Goal: Task Accomplishment & Management: Manage account settings

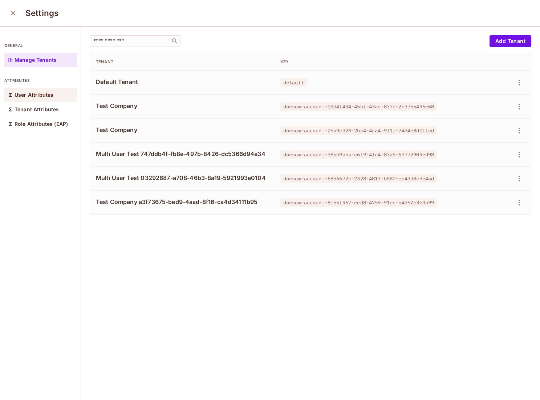
click at [38, 97] on p "User Attributes" at bounding box center [34, 95] width 39 height 6
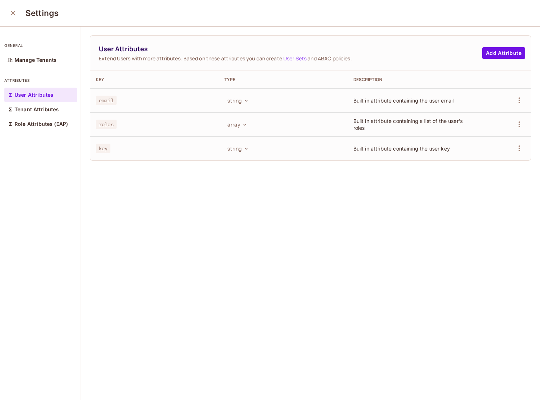
click at [13, 13] on icon "close" at bounding box center [13, 13] width 9 height 9
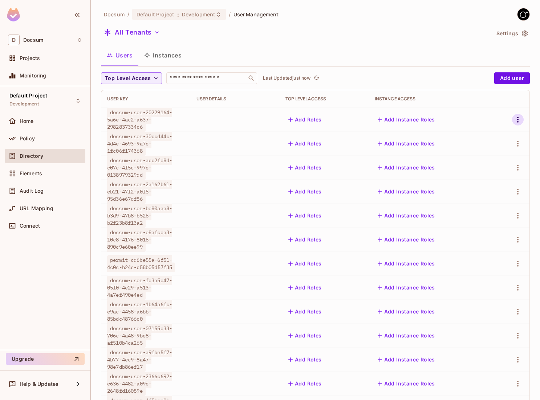
click at [515, 116] on icon "button" at bounding box center [518, 119] width 9 height 9
click at [229, 175] on div at bounding box center [270, 200] width 540 height 400
click at [517, 124] on button "button" at bounding box center [518, 120] width 12 height 12
click at [477, 183] on div "Delete User" at bounding box center [485, 184] width 29 height 7
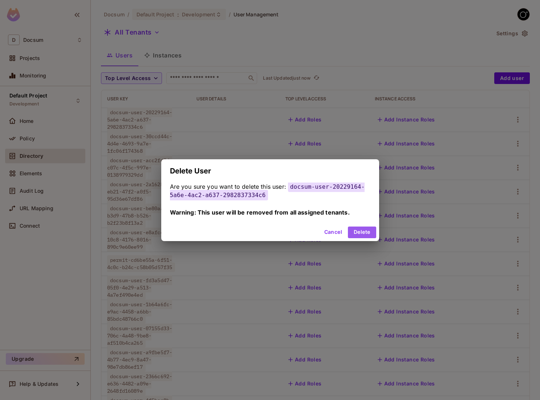
drag, startPoint x: 369, startPoint y: 230, endPoint x: 404, endPoint y: 207, distance: 42.3
click at [370, 229] on button "Delete" at bounding box center [362, 232] width 28 height 12
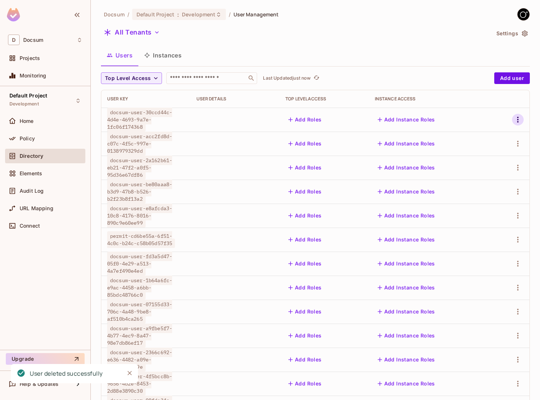
click at [515, 122] on icon "button" at bounding box center [518, 119] width 9 height 9
click at [468, 179] on div "Delete User" at bounding box center [479, 184] width 45 height 12
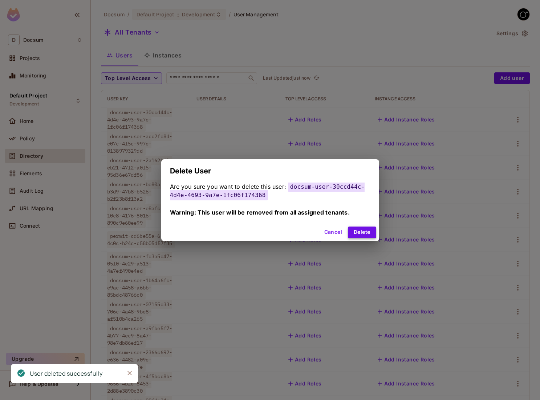
click at [357, 236] on button "Delete" at bounding box center [362, 232] width 28 height 12
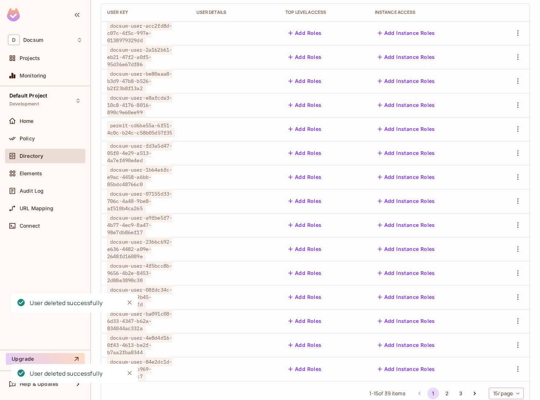
scroll to position [108, 0]
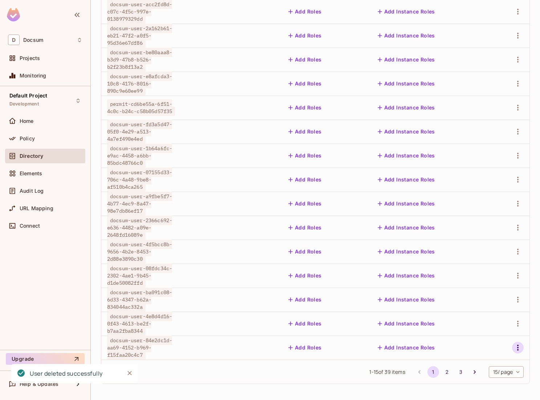
click at [522, 349] on icon "button" at bounding box center [518, 347] width 9 height 9
click at [481, 382] on div "Delete User" at bounding box center [485, 382] width 29 height 7
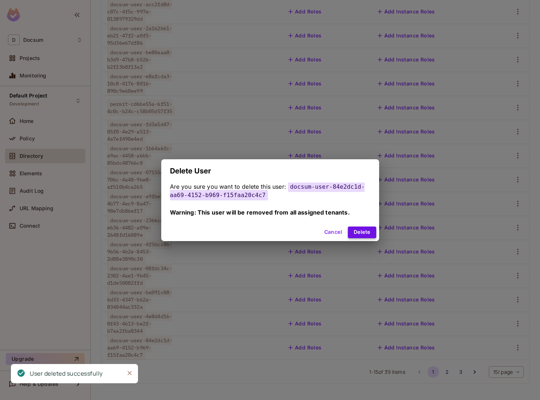
click at [362, 237] on button "Delete" at bounding box center [362, 232] width 28 height 12
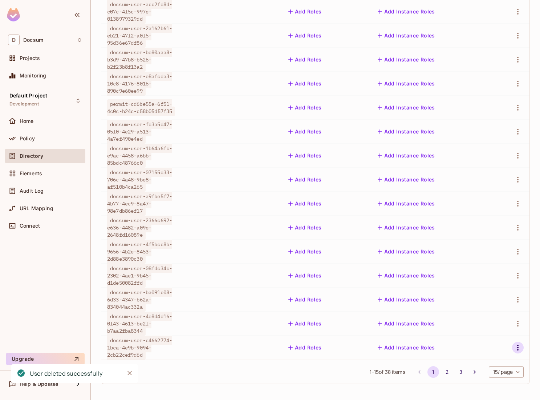
click at [515, 350] on icon "button" at bounding box center [518, 347] width 9 height 9
click at [477, 383] on div "Delete User" at bounding box center [485, 382] width 29 height 7
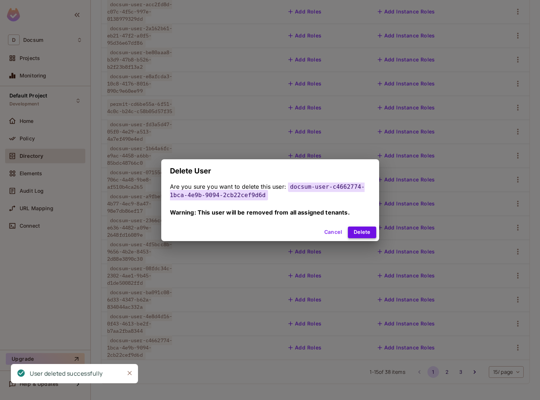
click at [354, 233] on button "Delete" at bounding box center [362, 232] width 28 height 12
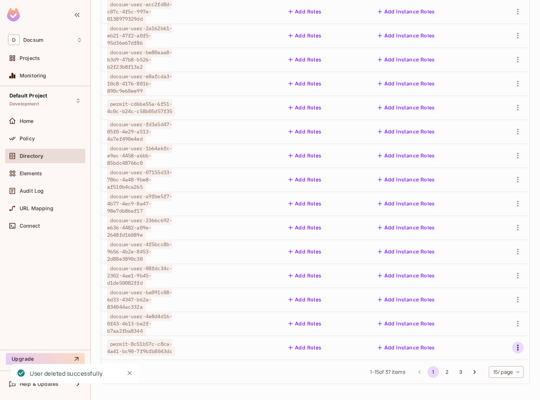
click at [523, 348] on button "button" at bounding box center [518, 348] width 12 height 12
click at [473, 383] on div "Delete User" at bounding box center [485, 382] width 29 height 7
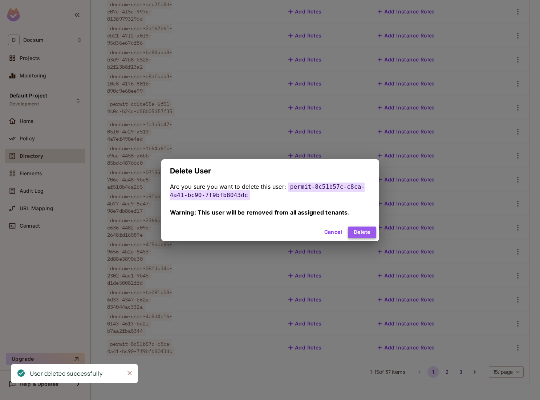
click at [360, 234] on button "Delete" at bounding box center [362, 232] width 28 height 12
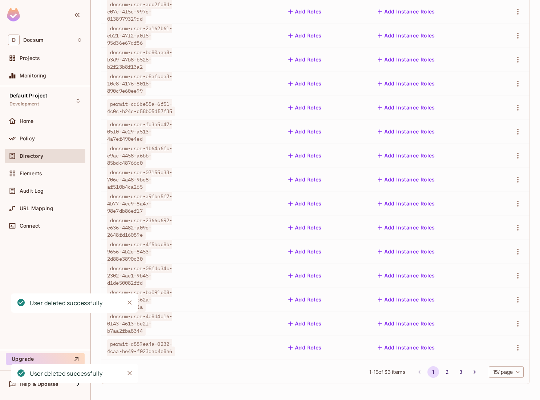
click at [512, 297] on div at bounding box center [510, 300] width 27 height 12
click at [515, 299] on icon "button" at bounding box center [518, 299] width 9 height 9
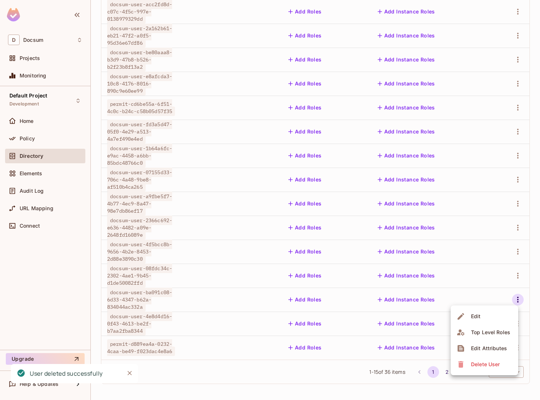
drag, startPoint x: 473, startPoint y: 351, endPoint x: 462, endPoint y: 362, distance: 15.9
click at [462, 362] on ul "Edit Top Level Roles Edit Attributes Delete User" at bounding box center [485, 340] width 68 height 70
click at [462, 362] on icon at bounding box center [461, 364] width 5 height 7
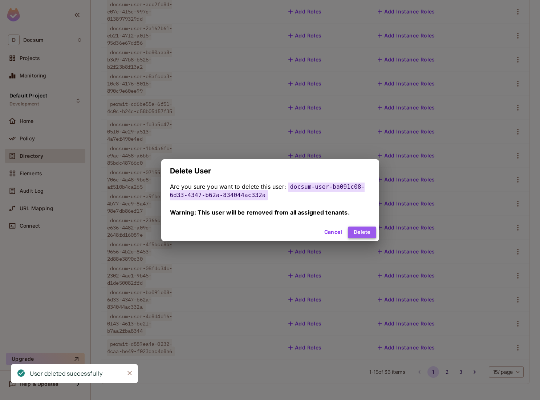
click at [367, 227] on button "Delete" at bounding box center [362, 232] width 28 height 12
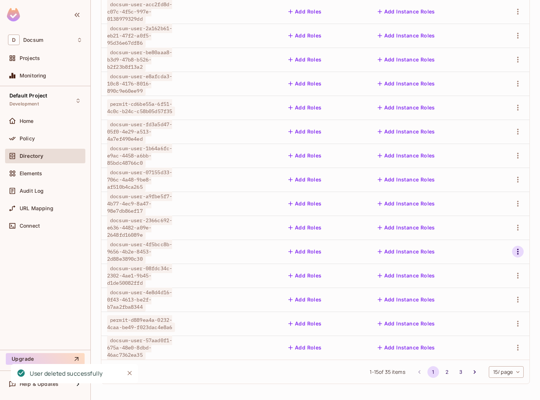
click at [519, 252] on icon "button" at bounding box center [518, 251] width 9 height 9
click at [476, 311] on span "Delete User" at bounding box center [485, 316] width 33 height 12
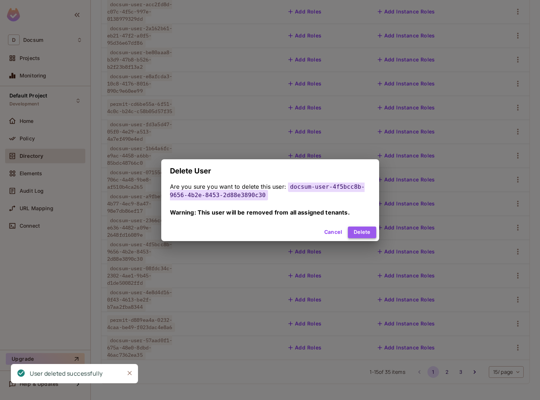
click at [369, 233] on button "Delete" at bounding box center [362, 232] width 28 height 12
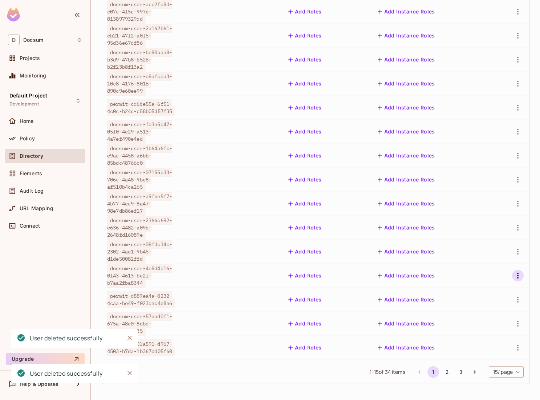
click at [517, 281] on button "button" at bounding box center [518, 276] width 12 height 12
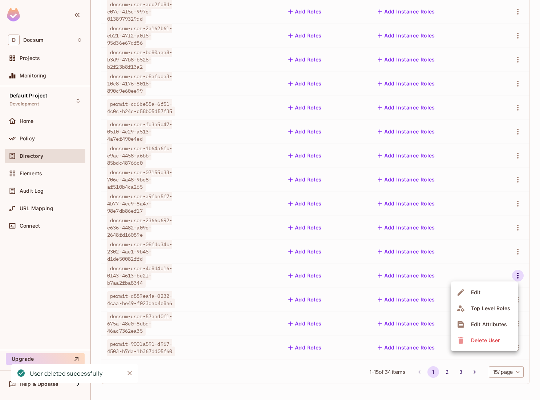
click at [484, 339] on div "Delete User" at bounding box center [485, 339] width 29 height 7
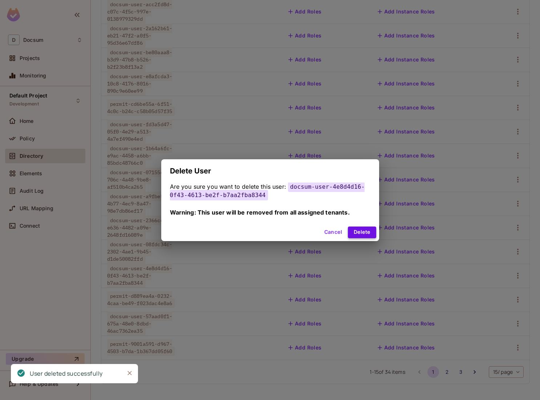
click at [371, 231] on button "Delete" at bounding box center [362, 232] width 28 height 12
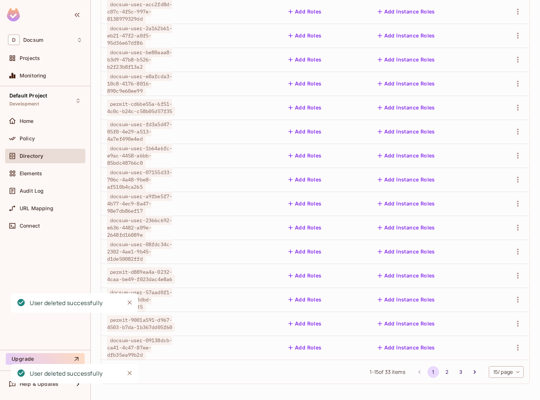
click at [522, 256] on div at bounding box center [510, 252] width 27 height 12
click at [517, 255] on icon "button" at bounding box center [518, 251] width 9 height 9
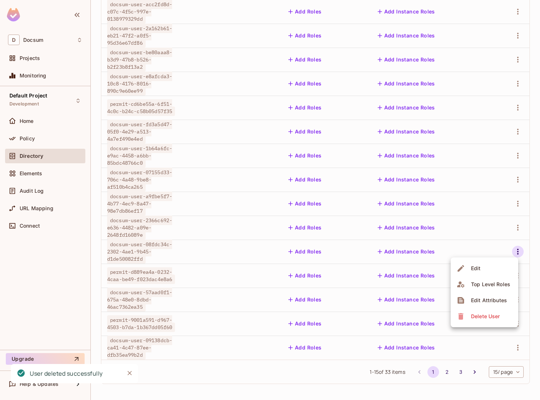
click at [481, 314] on div "Delete User" at bounding box center [485, 315] width 29 height 7
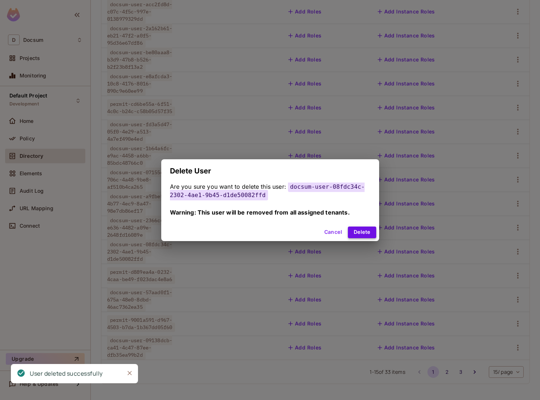
click at [366, 232] on button "Delete" at bounding box center [362, 232] width 28 height 12
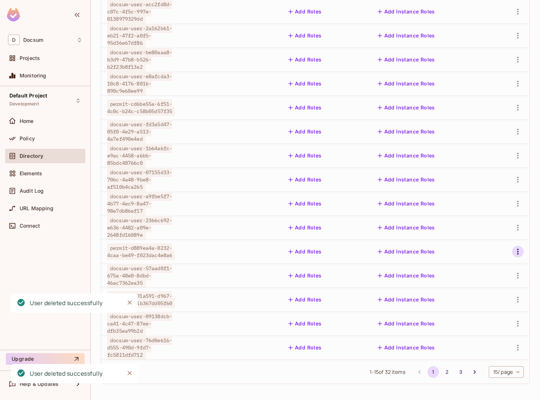
click at [519, 253] on icon "button" at bounding box center [518, 251] width 9 height 9
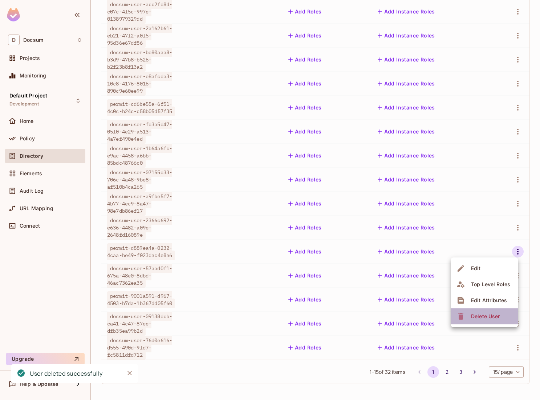
click at [469, 311] on div "Delete User" at bounding box center [479, 316] width 45 height 12
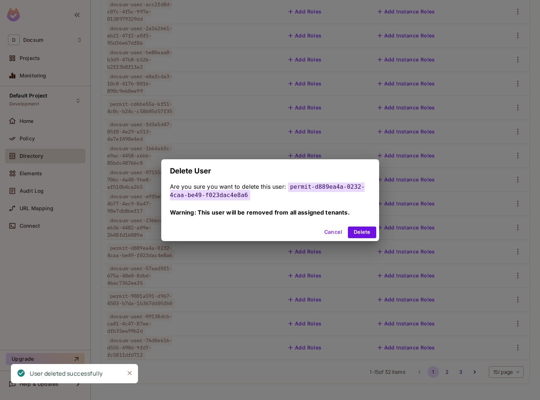
click at [359, 225] on div "Cancel Delete" at bounding box center [270, 231] width 218 height 17
click at [357, 234] on button "Delete" at bounding box center [362, 232] width 28 height 12
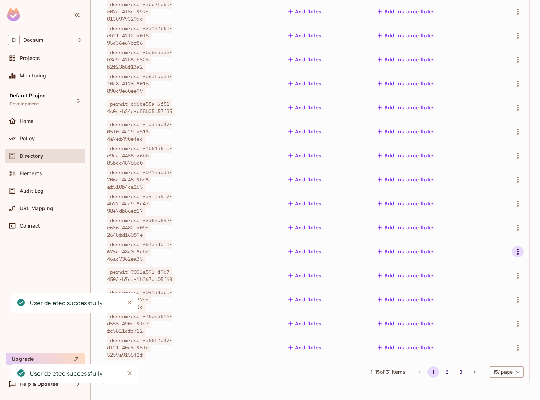
click at [515, 251] on icon "button" at bounding box center [518, 251] width 9 height 9
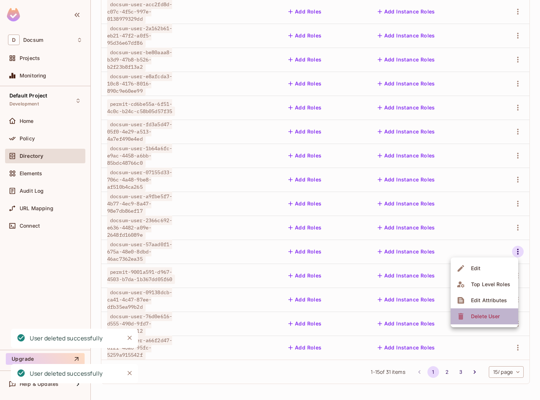
click at [464, 310] on li "Delete User" at bounding box center [485, 316] width 68 height 16
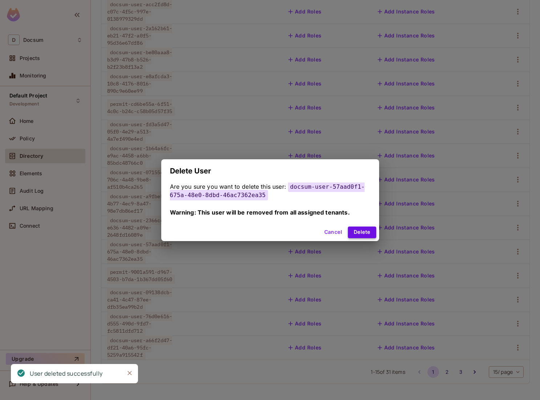
click at [358, 229] on button "Delete" at bounding box center [362, 232] width 28 height 12
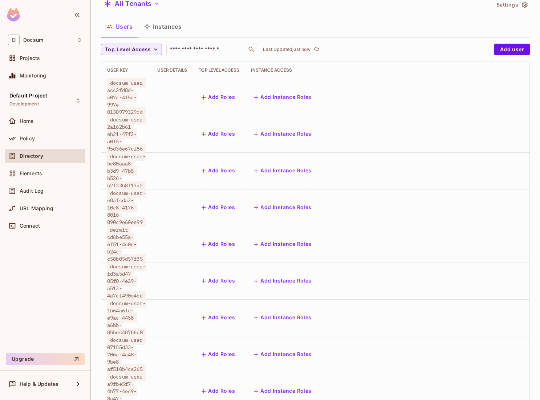
scroll to position [0, 0]
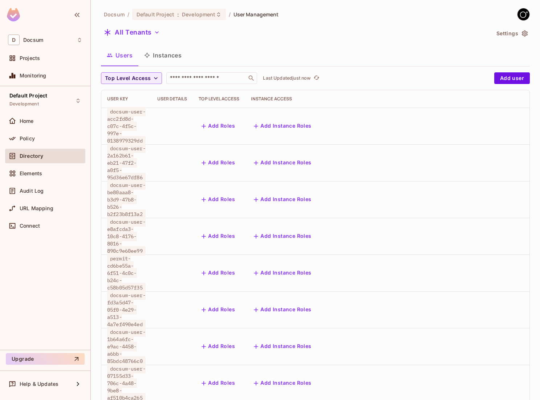
click at [374, 148] on td "Add Instance Roles" at bounding box center [424, 162] width 359 height 37
click at [44, 124] on div "Home" at bounding box center [45, 121] width 74 height 9
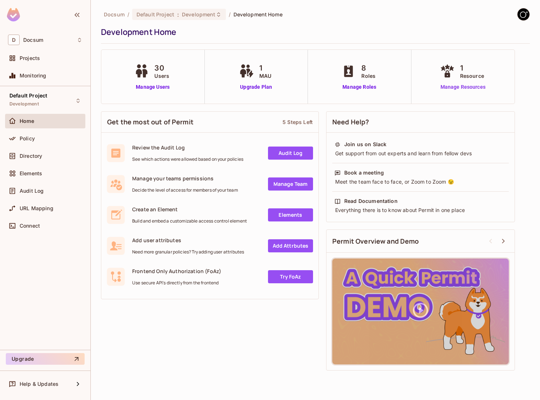
click at [457, 88] on link "Manage Resources" at bounding box center [463, 87] width 49 height 8
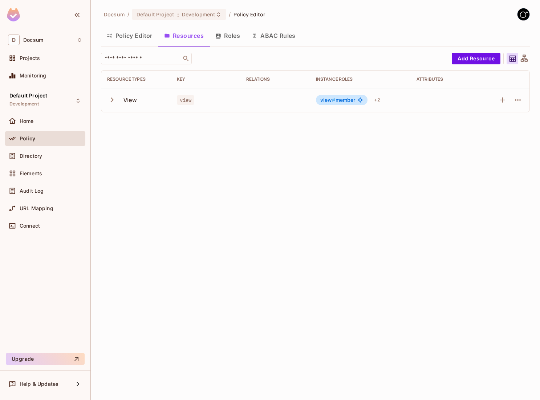
click at [109, 102] on icon "button" at bounding box center [112, 100] width 10 height 10
click at [115, 98] on icon "button" at bounding box center [112, 100] width 10 height 10
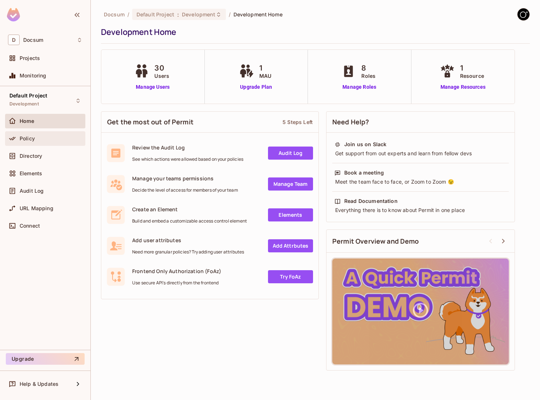
click at [51, 143] on div "Policy" at bounding box center [45, 138] width 80 height 15
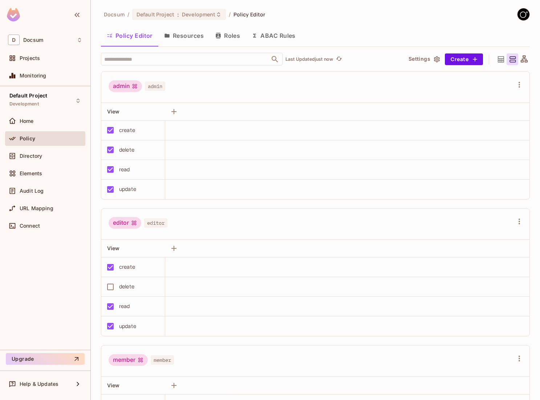
click at [197, 33] on button "Resources" at bounding box center [183, 36] width 51 height 18
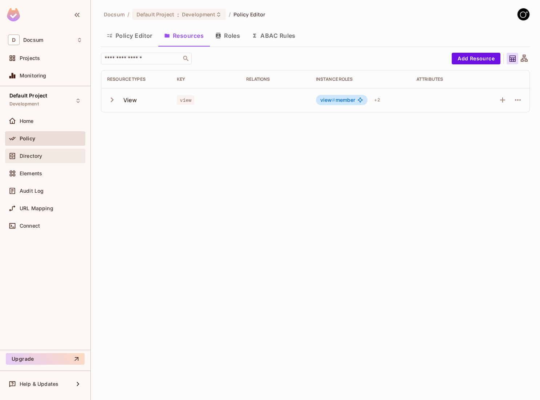
click at [40, 157] on span "Directory" at bounding box center [31, 156] width 23 height 6
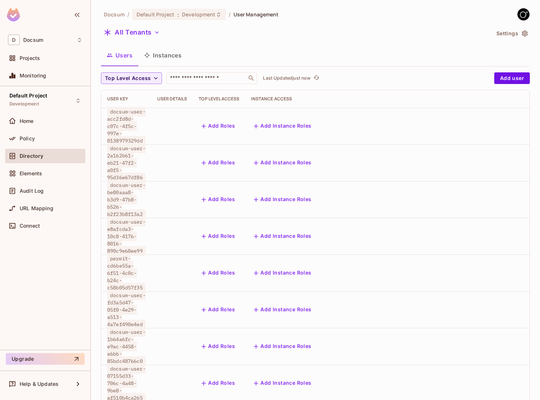
click at [169, 52] on button "Instances" at bounding box center [162, 55] width 49 height 18
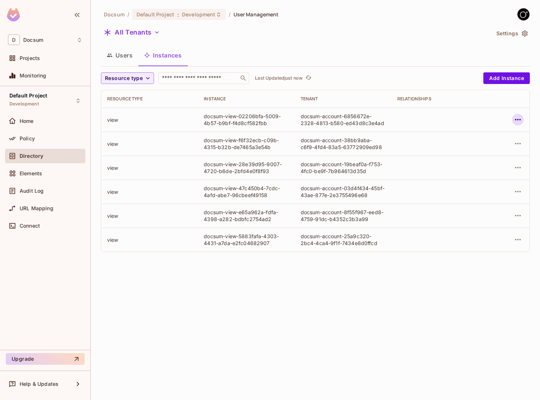
click at [515, 121] on icon "button" at bounding box center [518, 119] width 9 height 9
click at [487, 165] on div "Delete Resource Instance" at bounding box center [478, 168] width 63 height 7
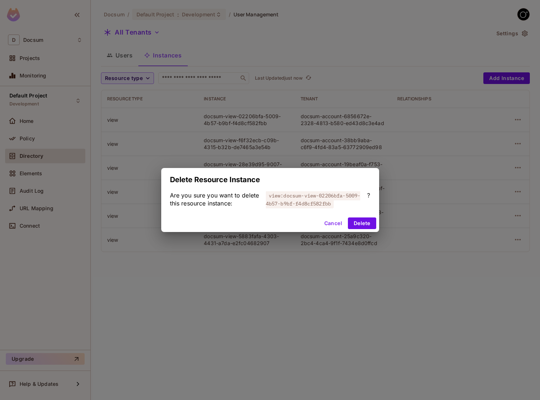
click at [363, 231] on div "Cancel Delete" at bounding box center [270, 222] width 218 height 17
click at [363, 227] on button "Delete" at bounding box center [362, 223] width 28 height 12
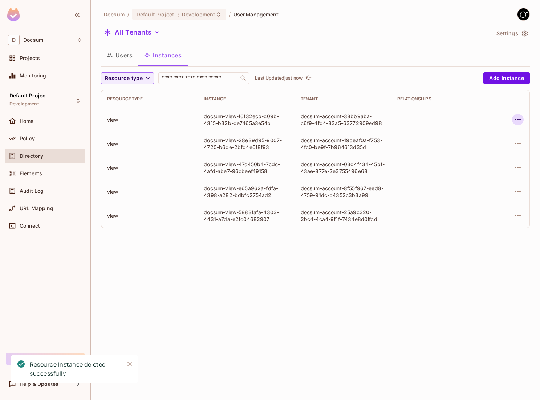
click at [521, 123] on icon "button" at bounding box center [518, 119] width 9 height 9
click at [476, 164] on span "Delete Resource Instance" at bounding box center [478, 168] width 67 height 12
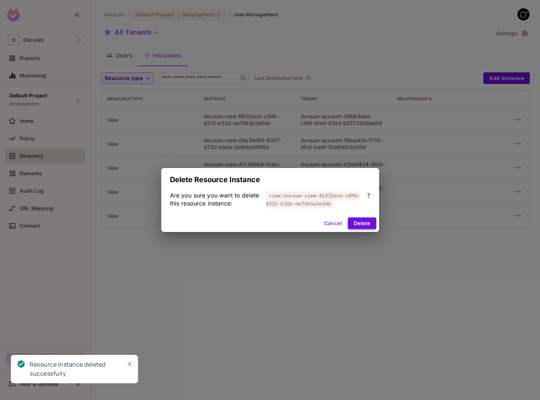
click at [373, 222] on button "Delete" at bounding box center [362, 223] width 28 height 12
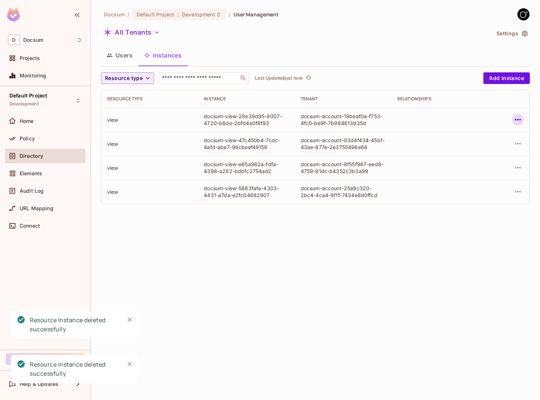
click at [515, 117] on icon "button" at bounding box center [518, 119] width 9 height 9
click at [441, 170] on icon at bounding box center [436, 168] width 9 height 9
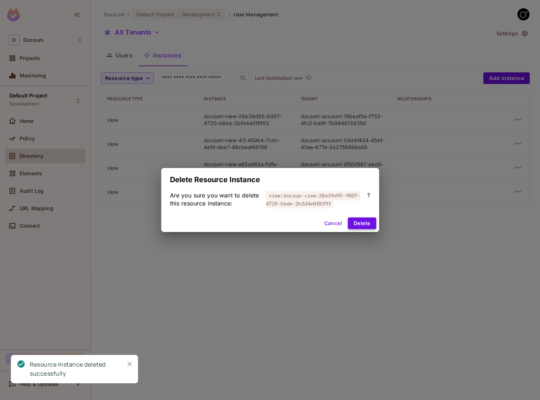
click at [358, 221] on button "Delete" at bounding box center [362, 223] width 28 height 12
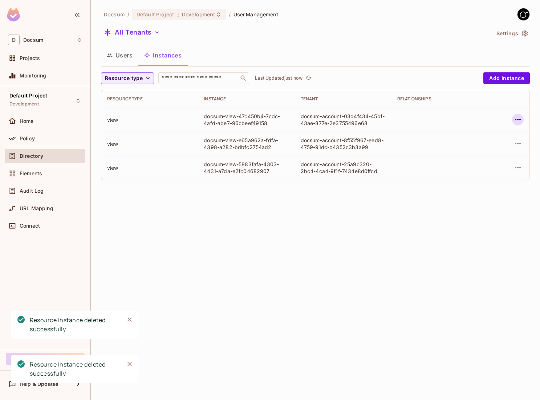
click at [521, 121] on icon "button" at bounding box center [518, 119] width 9 height 9
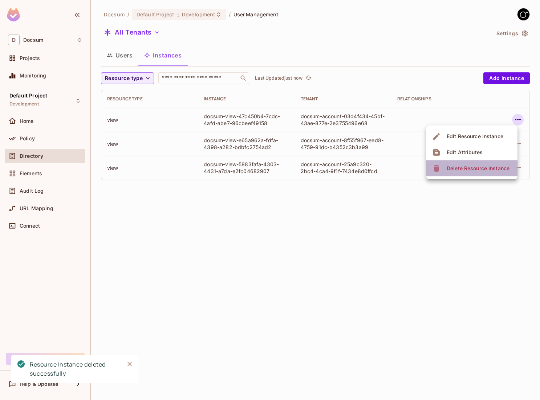
click at [456, 174] on li "Delete Resource Instance" at bounding box center [472, 168] width 91 height 16
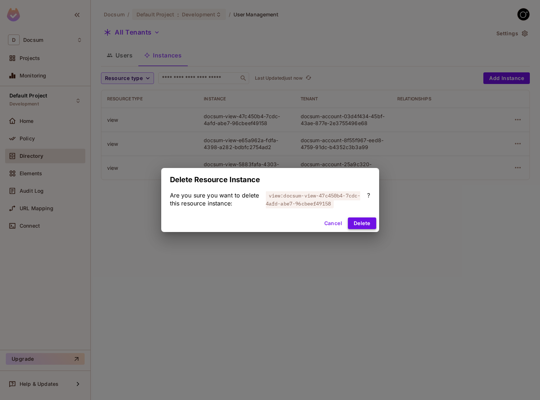
click at [361, 223] on button "Delete" at bounding box center [362, 223] width 28 height 12
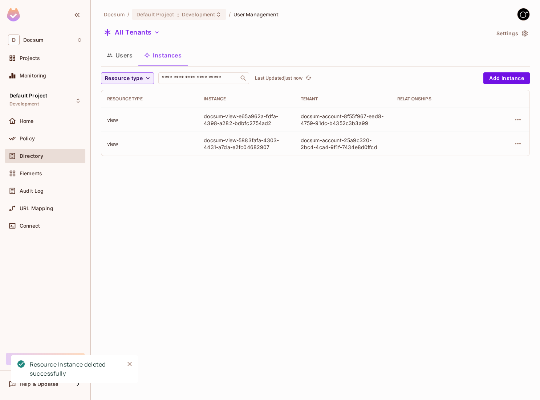
click at [528, 139] on td at bounding box center [508, 144] width 41 height 24
click at [514, 145] on icon "button" at bounding box center [518, 143] width 9 height 9
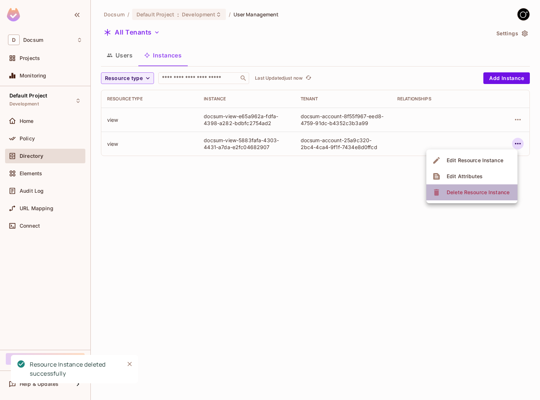
click at [459, 194] on div "Delete Resource Instance" at bounding box center [478, 192] width 63 height 7
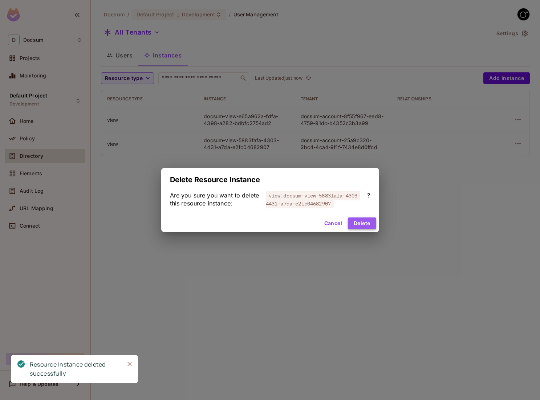
click at [364, 225] on button "Delete" at bounding box center [362, 223] width 28 height 12
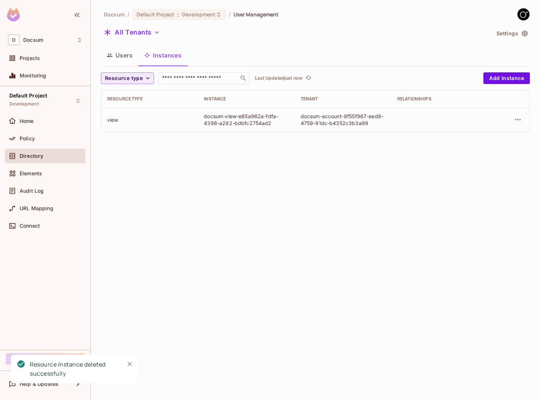
click at [518, 125] on td at bounding box center [508, 120] width 41 height 24
click at [518, 124] on icon "button" at bounding box center [518, 119] width 9 height 9
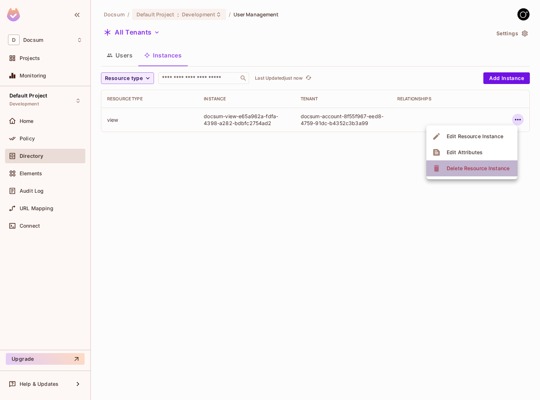
click at [461, 163] on span "Delete Resource Instance" at bounding box center [478, 168] width 67 height 12
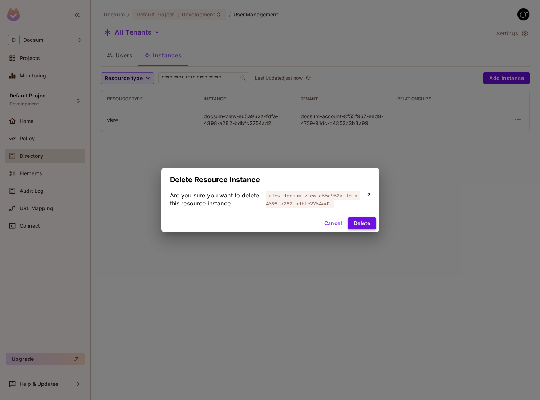
click at [364, 221] on button "Delete" at bounding box center [362, 223] width 28 height 12
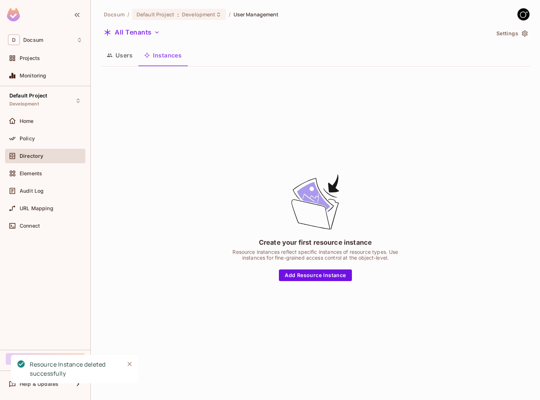
click at [123, 51] on button "Users" at bounding box center [119, 55] width 37 height 18
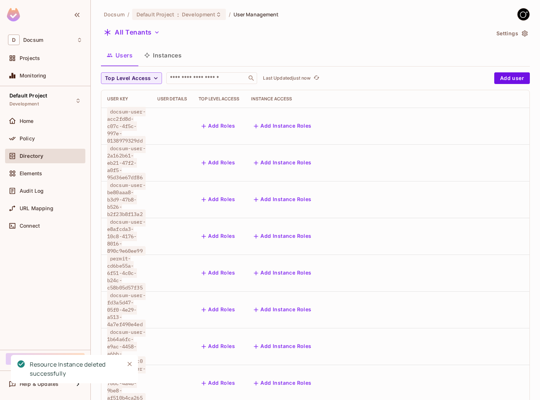
scroll to position [1, 0]
click at [126, 364] on icon "Close" at bounding box center [129, 363] width 7 height 7
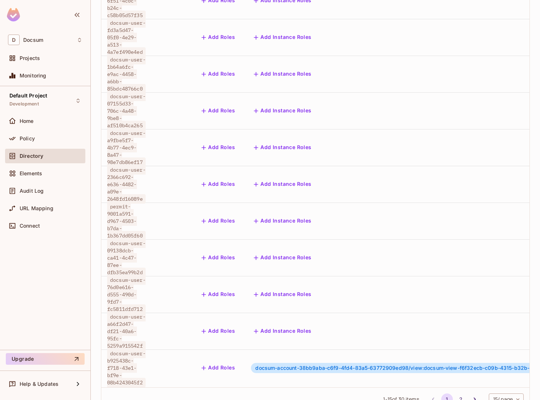
scroll to position [1, 101]
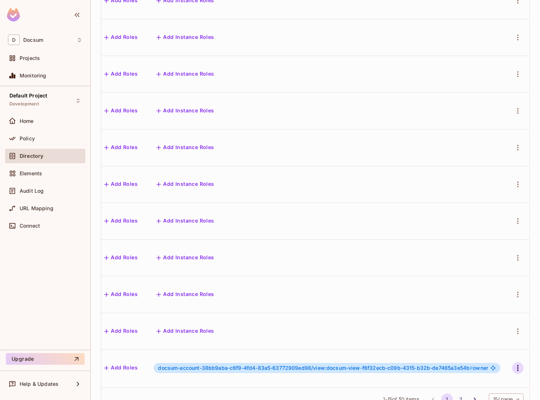
click at [517, 363] on icon "button" at bounding box center [518, 367] width 9 height 9
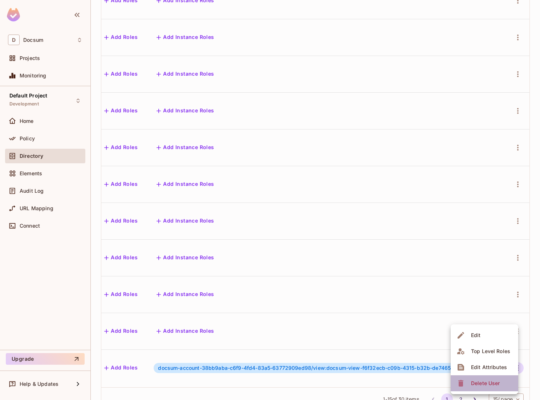
click at [483, 386] on div "Delete User" at bounding box center [485, 382] width 29 height 7
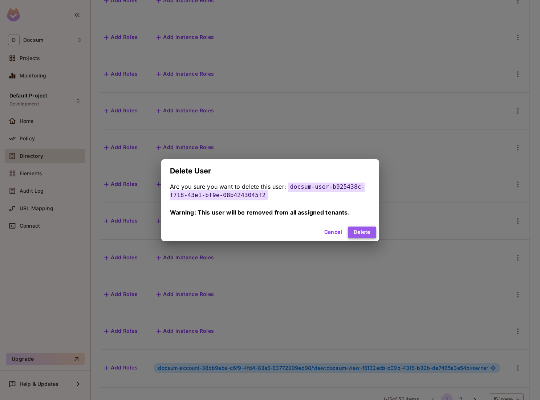
click at [355, 234] on button "Delete" at bounding box center [362, 232] width 28 height 12
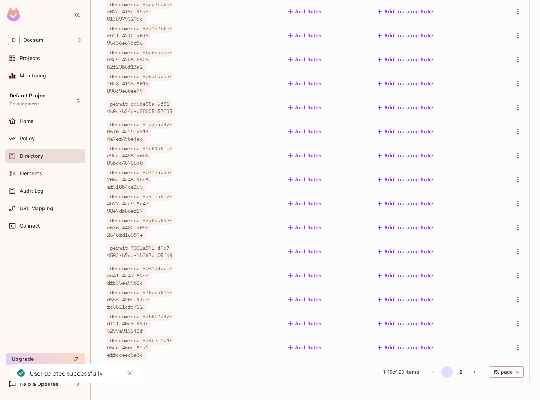
scroll to position [108, 0]
click at [520, 348] on icon "button" at bounding box center [518, 347] width 9 height 9
click at [483, 383] on div "Delete User" at bounding box center [485, 382] width 29 height 7
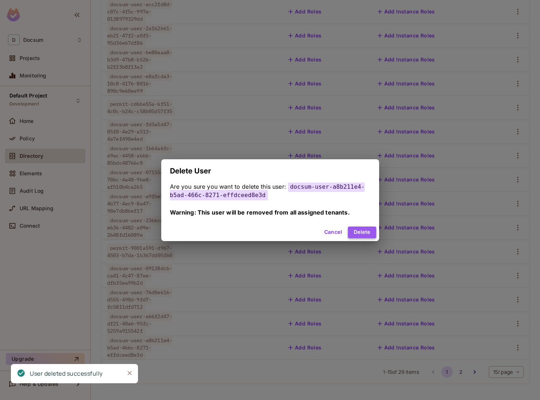
click at [367, 235] on button "Delete" at bounding box center [362, 232] width 28 height 12
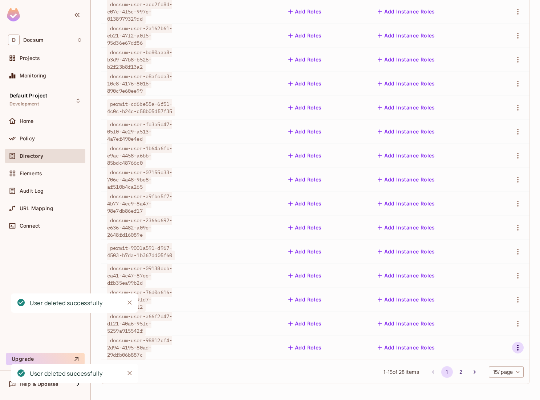
click at [517, 346] on icon "button" at bounding box center [518, 347] width 9 height 9
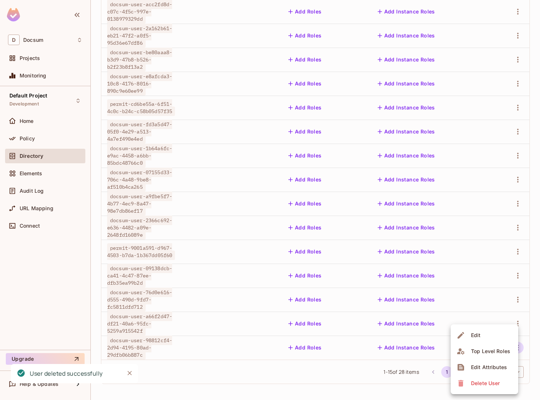
click at [487, 385] on div "Delete User" at bounding box center [485, 382] width 29 height 7
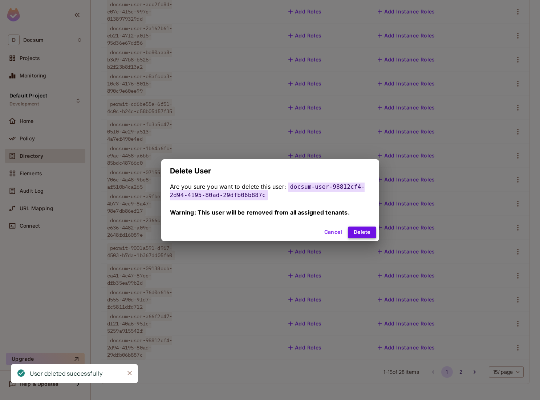
click at [368, 235] on button "Delete" at bounding box center [362, 232] width 28 height 12
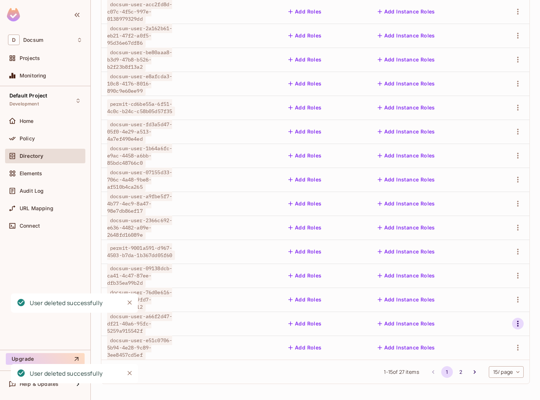
click at [517, 329] on button "button" at bounding box center [518, 324] width 12 height 12
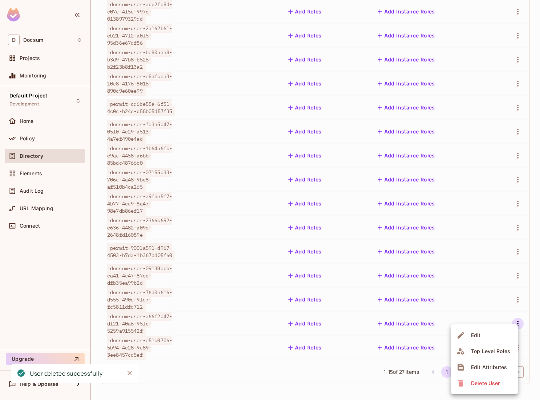
click at [465, 381] on icon at bounding box center [461, 383] width 9 height 9
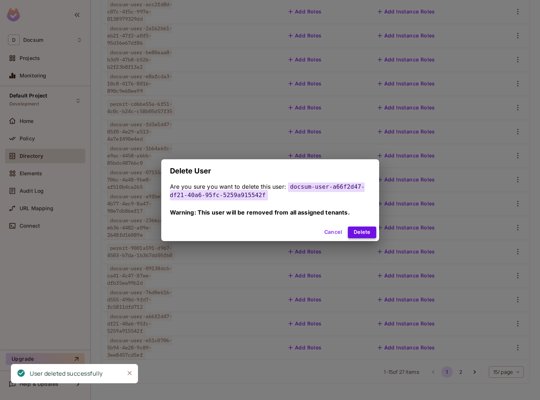
click at [357, 230] on button "Delete" at bounding box center [362, 232] width 28 height 12
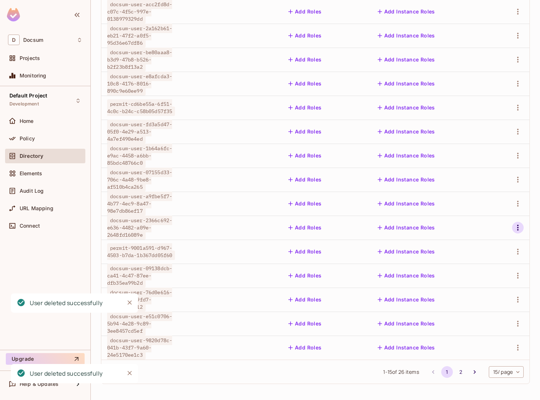
click at [517, 226] on icon "button" at bounding box center [518, 227] width 9 height 9
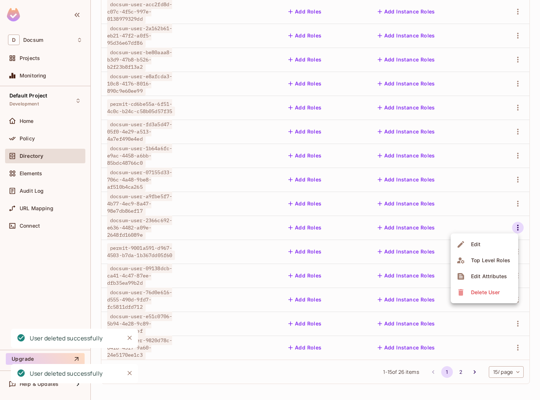
click at [458, 291] on icon at bounding box center [461, 292] width 9 height 9
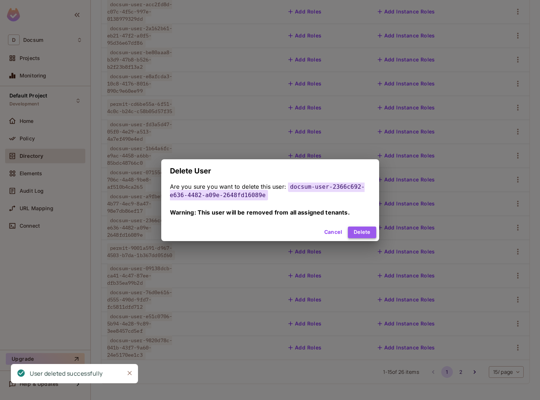
click at [348, 235] on button "Delete" at bounding box center [362, 232] width 28 height 12
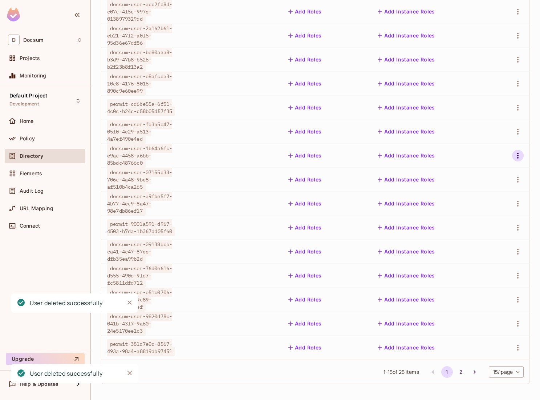
click at [515, 154] on icon "button" at bounding box center [518, 155] width 9 height 9
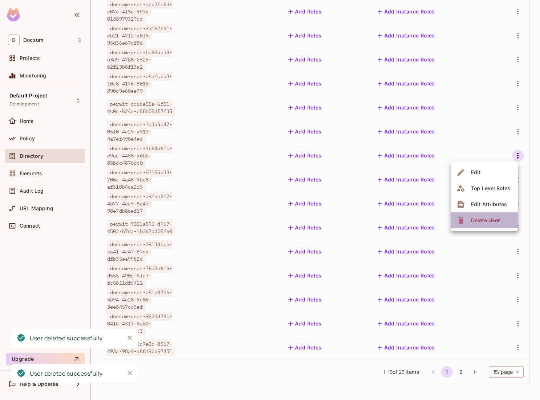
click at [457, 213] on li "Delete User" at bounding box center [485, 220] width 68 height 16
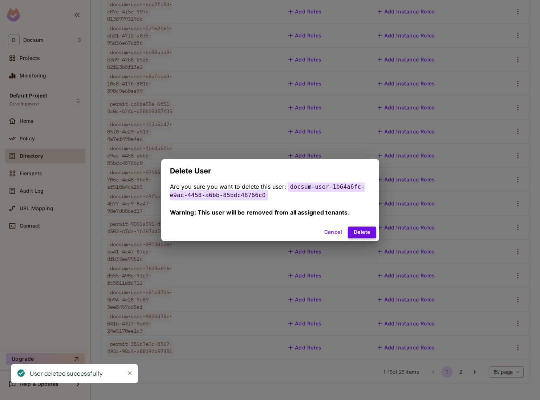
click at [365, 231] on button "Delete" at bounding box center [362, 232] width 28 height 12
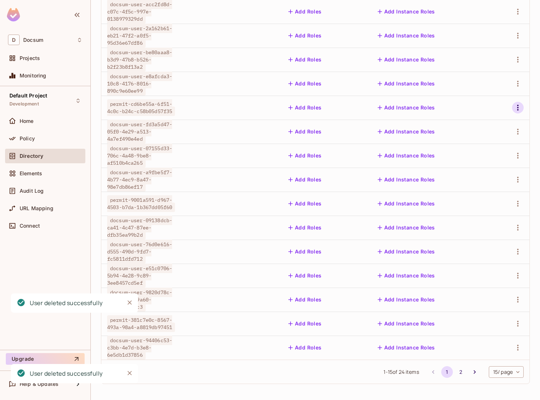
click at [517, 109] on icon "button" at bounding box center [518, 107] width 9 height 9
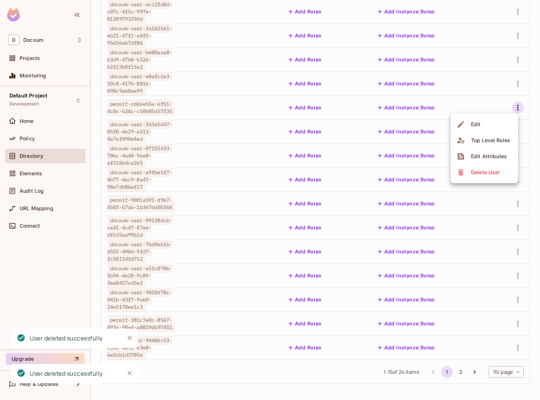
click at [458, 173] on icon at bounding box center [461, 172] width 9 height 9
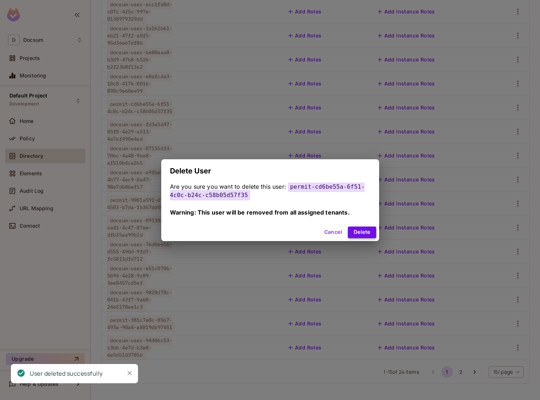
click at [363, 230] on button "Delete" at bounding box center [362, 232] width 28 height 12
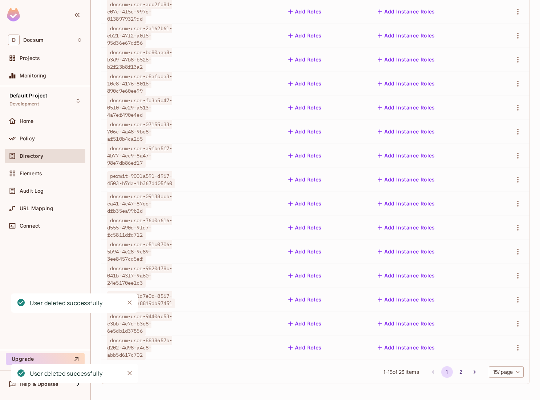
click at [520, 93] on td at bounding box center [511, 84] width 38 height 24
click at [519, 90] on td at bounding box center [511, 84] width 38 height 24
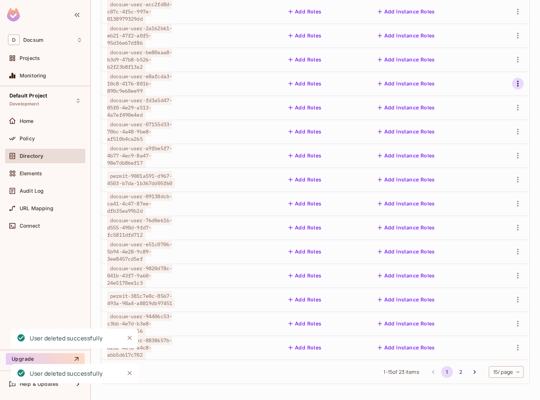
click at [519, 86] on icon "button" at bounding box center [518, 83] width 9 height 9
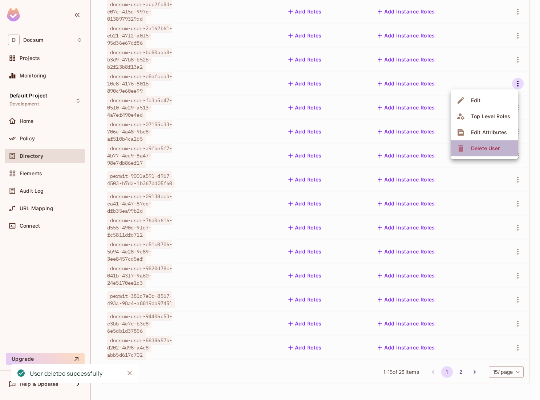
click at [479, 144] on span "Delete User" at bounding box center [485, 148] width 33 height 12
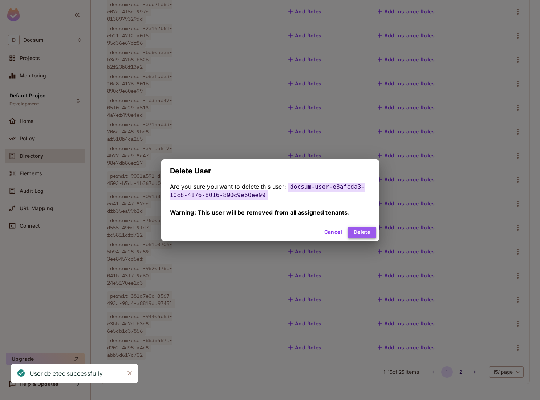
click at [360, 229] on button "Delete" at bounding box center [362, 232] width 28 height 12
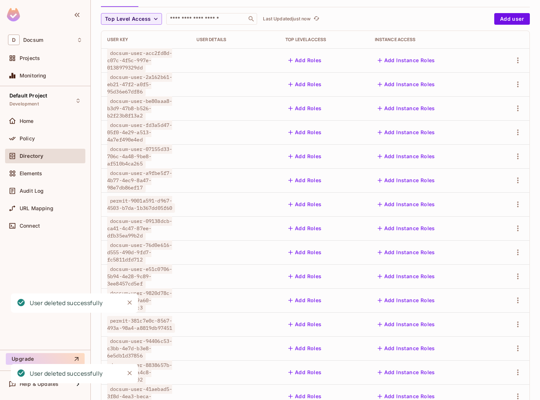
scroll to position [0, 0]
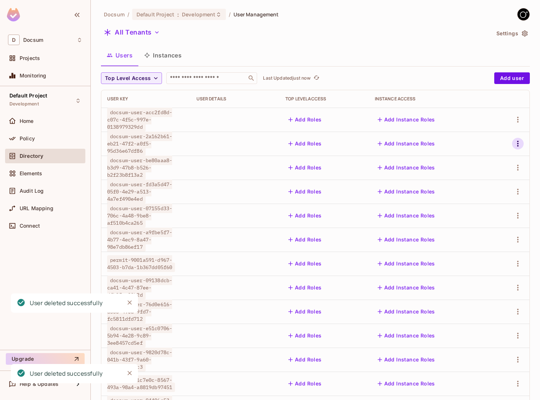
click at [518, 142] on icon "button" at bounding box center [517, 144] width 1 height 6
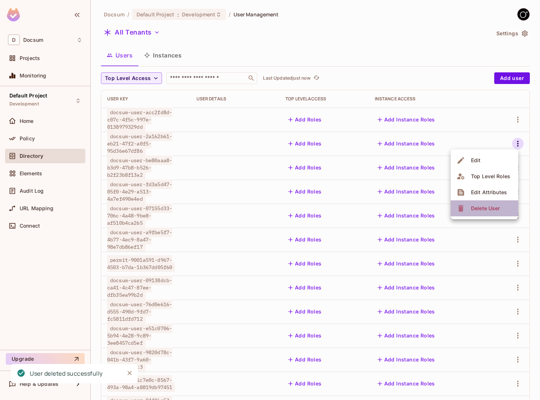
click at [460, 205] on icon at bounding box center [461, 208] width 9 height 9
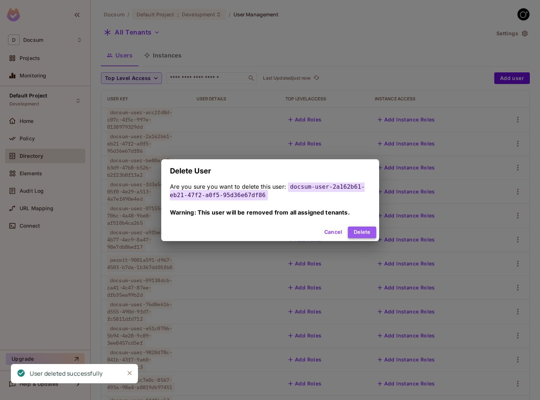
click at [358, 227] on button "Delete" at bounding box center [362, 232] width 28 height 12
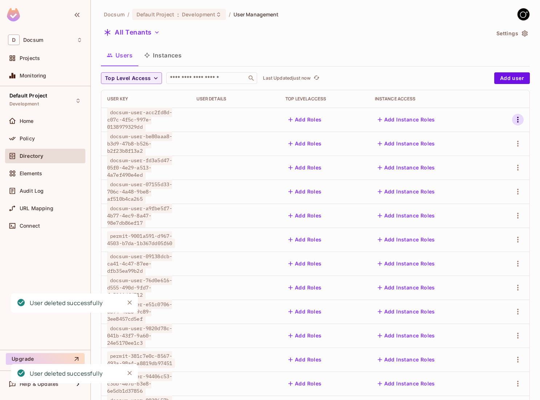
click at [520, 124] on button "button" at bounding box center [518, 120] width 12 height 12
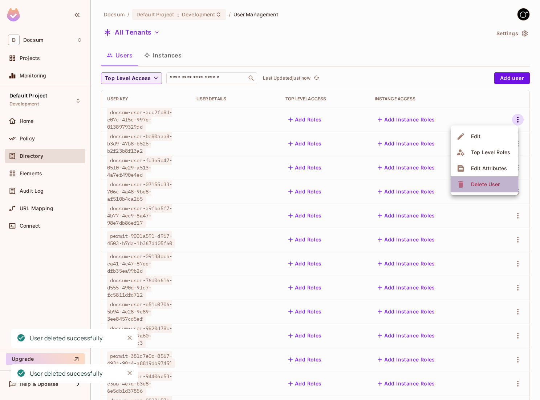
click at [481, 184] on div "Delete User" at bounding box center [485, 184] width 29 height 7
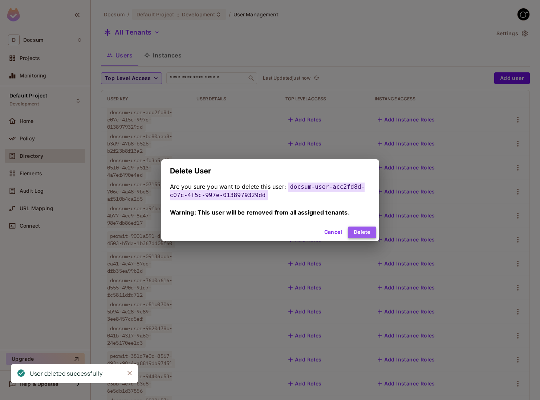
click at [369, 234] on button "Delete" at bounding box center [362, 232] width 28 height 12
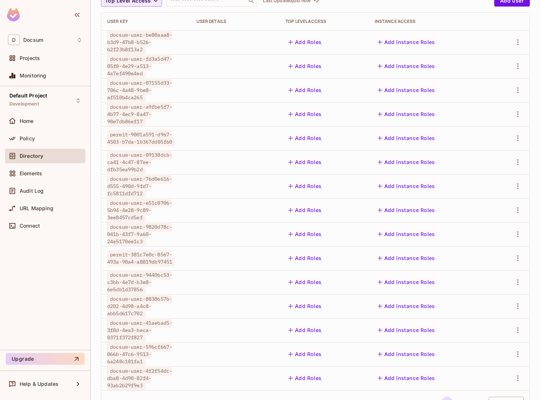
scroll to position [108, 0]
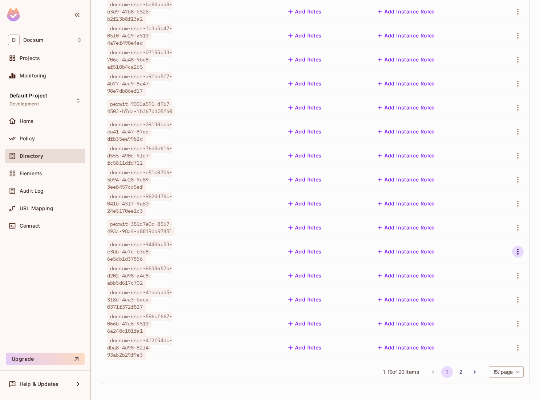
click at [520, 251] on icon "button" at bounding box center [518, 251] width 9 height 9
click at [472, 312] on div "Delete User" at bounding box center [485, 315] width 29 height 7
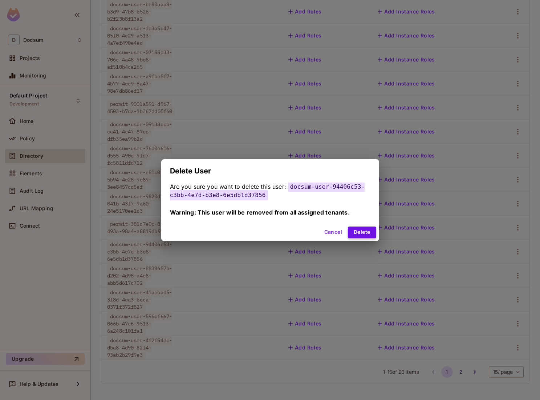
click at [368, 230] on button "Delete" at bounding box center [362, 232] width 28 height 12
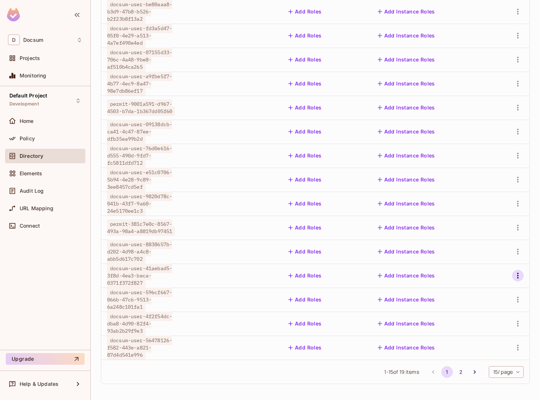
click at [519, 278] on icon "button" at bounding box center [518, 275] width 9 height 9
click at [469, 337] on span "Delete User" at bounding box center [485, 340] width 33 height 12
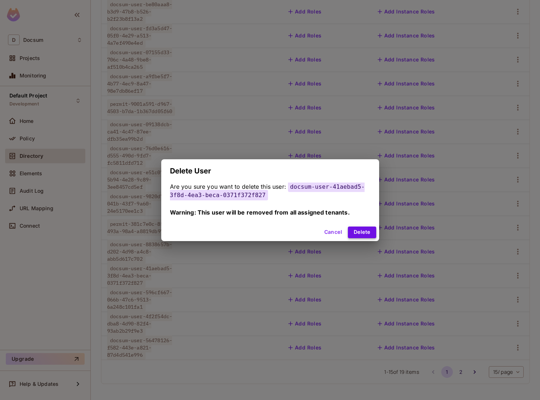
click at [362, 235] on button "Delete" at bounding box center [362, 232] width 28 height 12
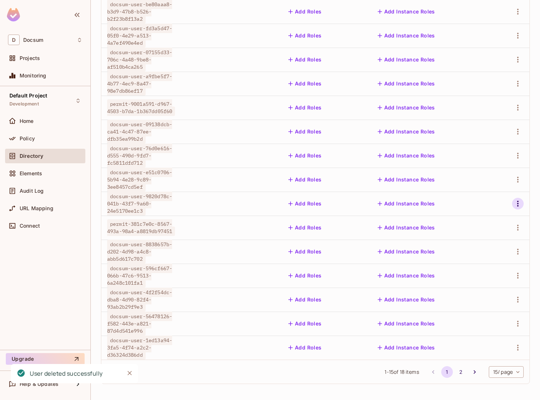
click at [520, 202] on icon "button" at bounding box center [518, 203] width 9 height 9
click at [484, 263] on span "Delete User" at bounding box center [485, 268] width 33 height 12
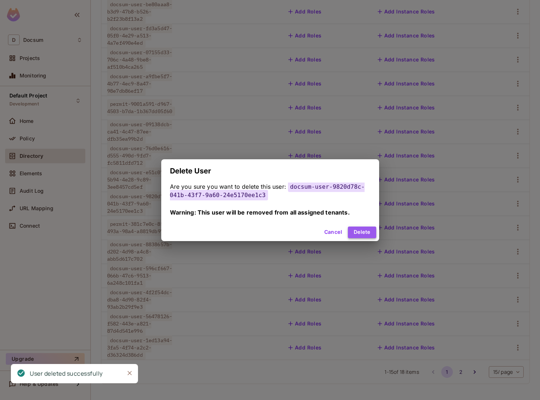
click at [370, 236] on button "Delete" at bounding box center [362, 232] width 28 height 12
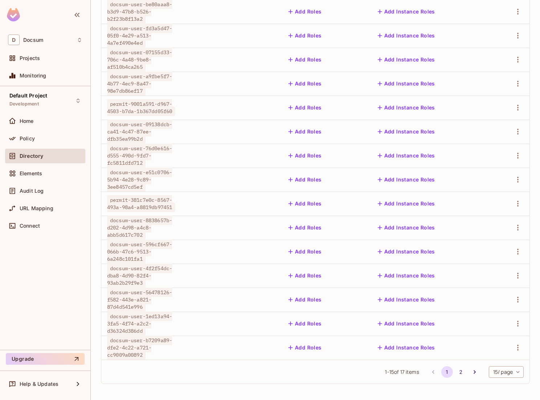
click at [369, 236] on td "Add Roles" at bounding box center [324, 227] width 89 height 24
click at [517, 354] on td at bounding box center [511, 347] width 38 height 24
click at [517, 346] on icon "button" at bounding box center [518, 347] width 9 height 9
click at [481, 379] on span "Delete User" at bounding box center [485, 383] width 33 height 12
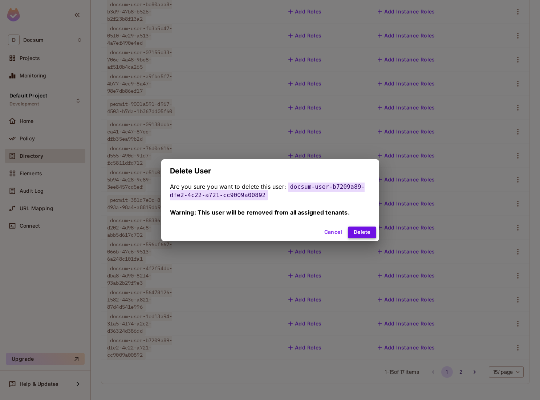
click at [357, 228] on button "Delete" at bounding box center [362, 232] width 28 height 12
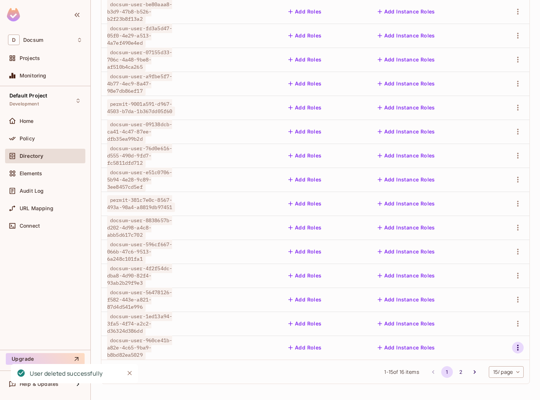
click at [517, 343] on icon "button" at bounding box center [518, 347] width 9 height 9
click at [465, 387] on div "Delete User" at bounding box center [479, 383] width 45 height 12
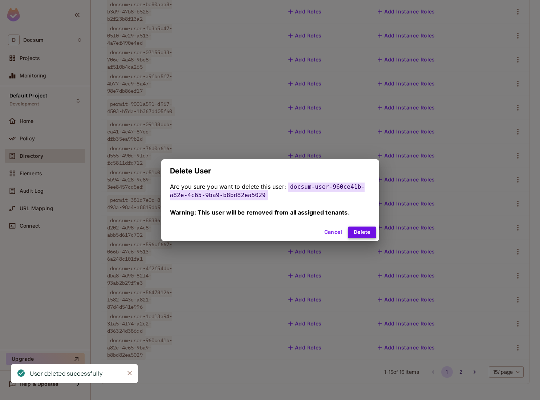
click at [370, 235] on button "Delete" at bounding box center [362, 232] width 28 height 12
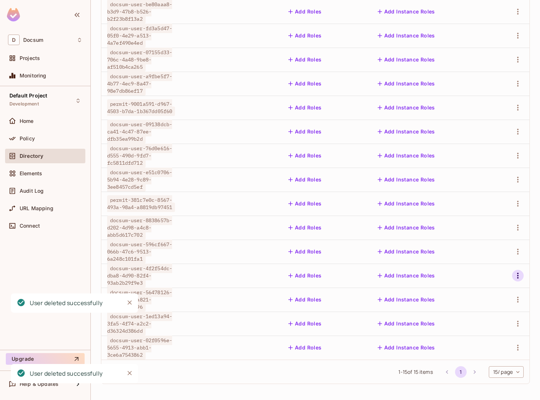
click at [517, 271] on icon "button" at bounding box center [518, 275] width 9 height 9
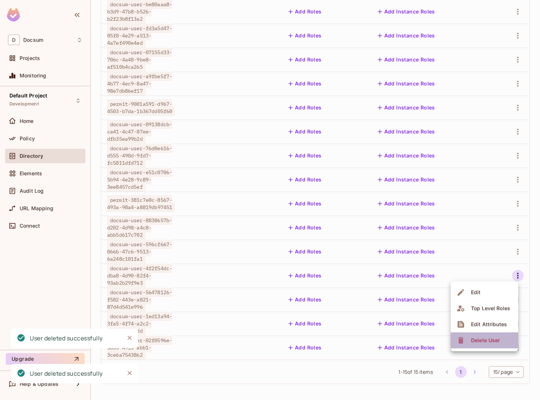
click at [484, 341] on div "Delete User" at bounding box center [485, 339] width 29 height 7
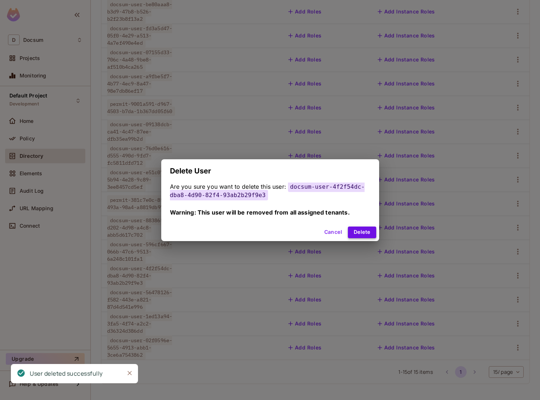
click at [360, 233] on button "Delete" at bounding box center [362, 232] width 28 height 12
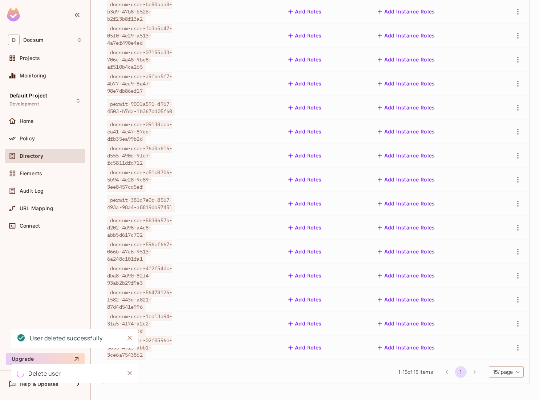
scroll to position [84, 0]
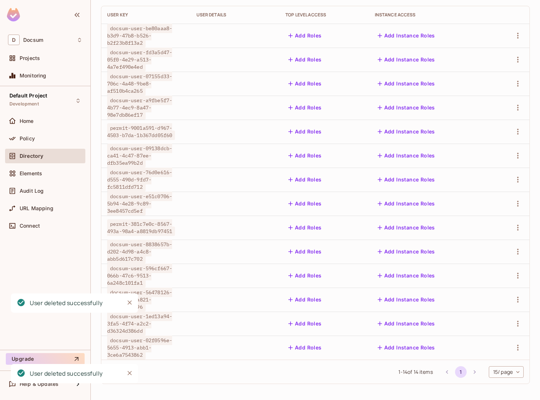
click at [511, 220] on td at bounding box center [511, 227] width 38 height 24
click at [516, 228] on icon "button" at bounding box center [518, 227] width 9 height 9
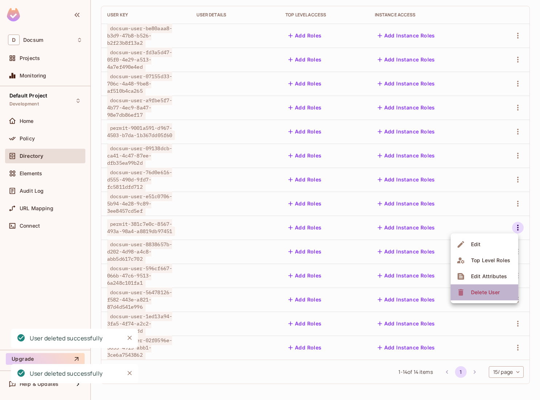
click at [467, 294] on div "Delete User" at bounding box center [479, 292] width 45 height 12
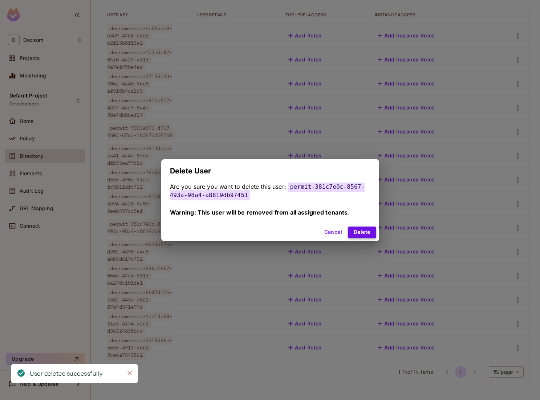
click at [356, 234] on button "Delete" at bounding box center [362, 232] width 28 height 12
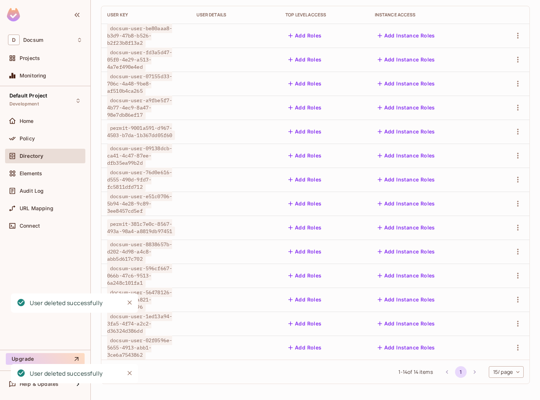
scroll to position [60, 0]
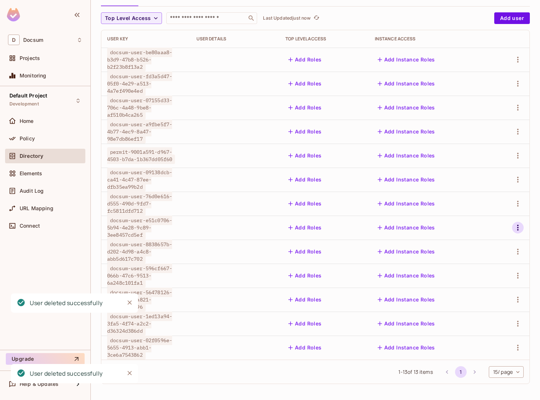
click at [518, 228] on icon "button" at bounding box center [518, 227] width 9 height 9
click at [464, 293] on icon at bounding box center [461, 292] width 9 height 9
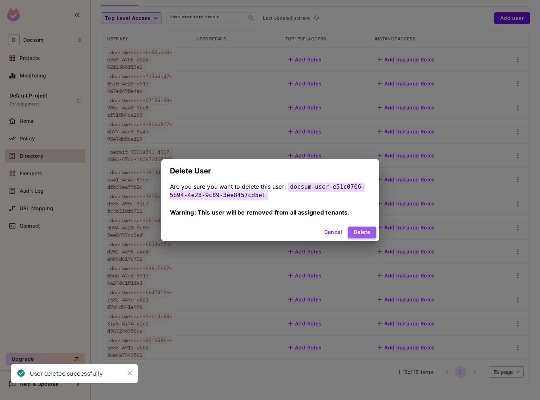
click at [368, 234] on button "Delete" at bounding box center [362, 232] width 28 height 12
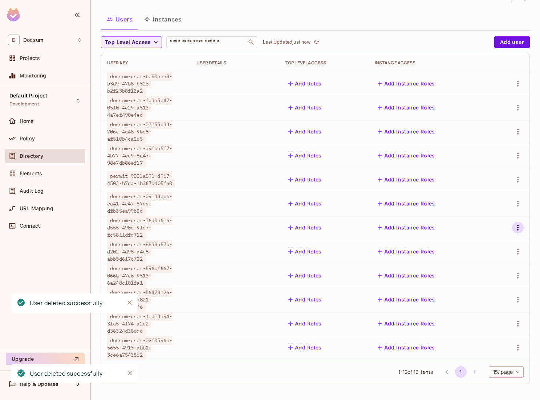
scroll to position [36, 0]
click at [517, 227] on icon "button" at bounding box center [518, 227] width 9 height 9
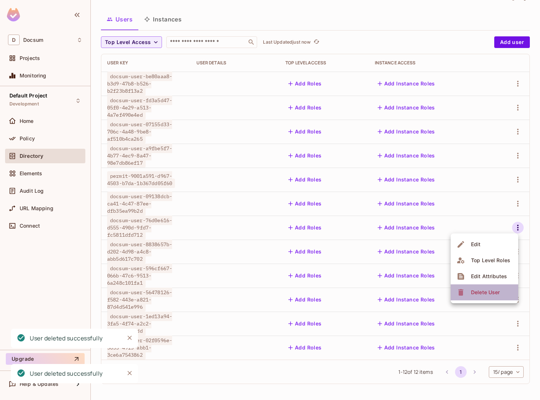
click at [475, 291] on div "Delete User" at bounding box center [485, 292] width 29 height 7
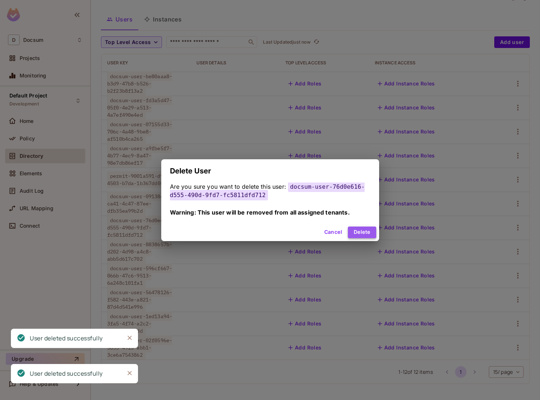
click at [363, 230] on button "Delete" at bounding box center [362, 232] width 28 height 12
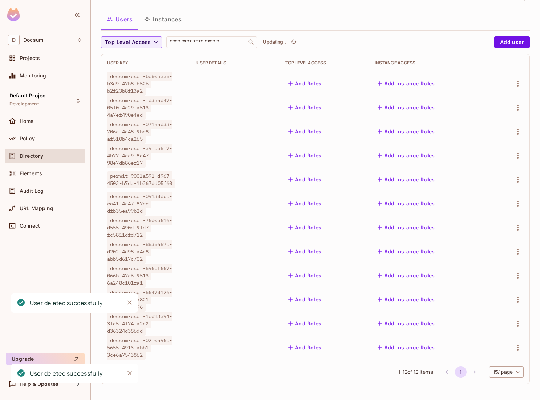
scroll to position [12, 0]
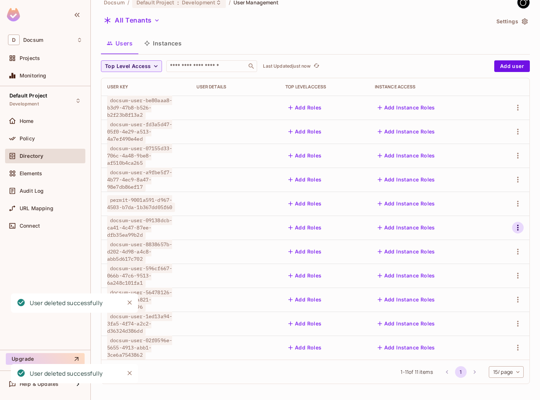
click at [519, 229] on icon "button" at bounding box center [518, 227] width 9 height 9
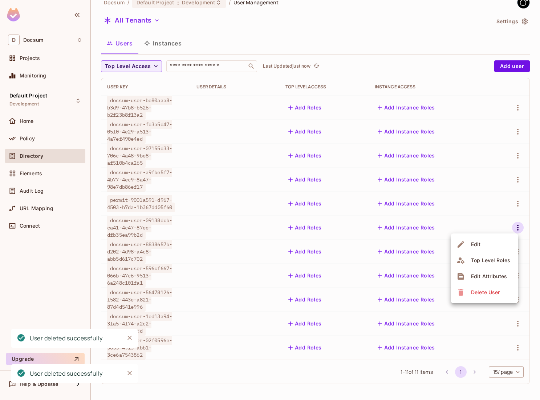
click at [490, 293] on div "Delete User" at bounding box center [485, 292] width 29 height 7
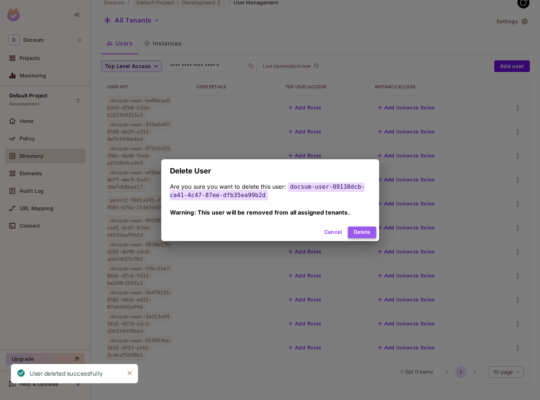
click at [360, 230] on button "Delete" at bounding box center [362, 232] width 28 height 12
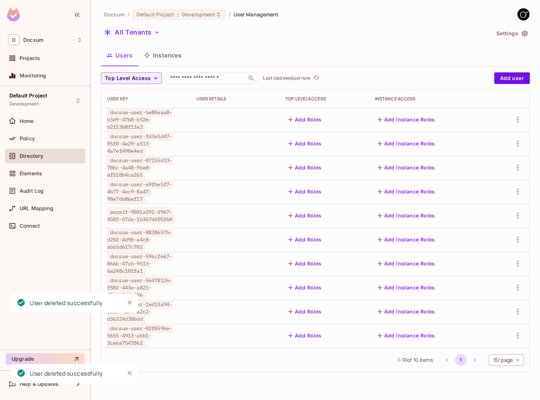
scroll to position [0, 0]
click at [519, 218] on icon "button" at bounding box center [518, 215] width 9 height 9
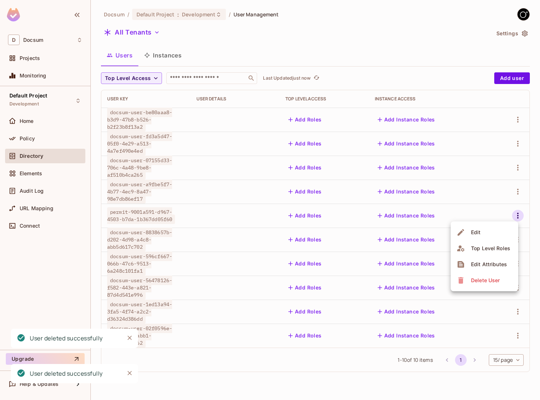
click at [462, 276] on icon at bounding box center [461, 280] width 9 height 9
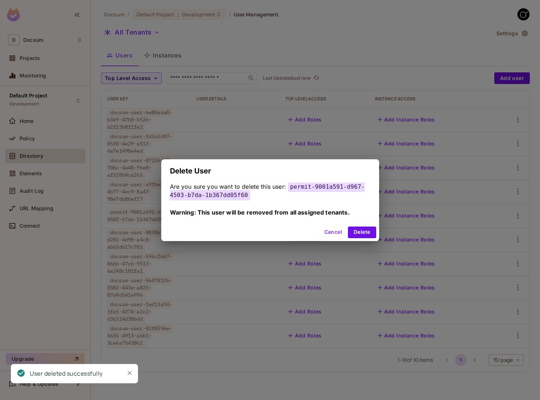
click at [378, 233] on div "Cancel Delete" at bounding box center [270, 231] width 218 height 17
click at [374, 233] on button "Delete" at bounding box center [362, 232] width 28 height 12
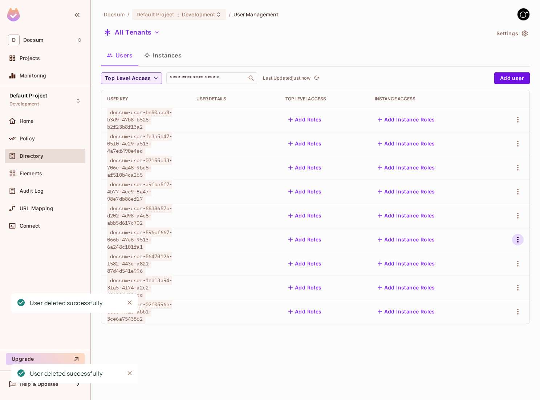
click at [520, 235] on icon "button" at bounding box center [518, 239] width 9 height 9
click at [481, 307] on div "Delete User" at bounding box center [485, 303] width 29 height 7
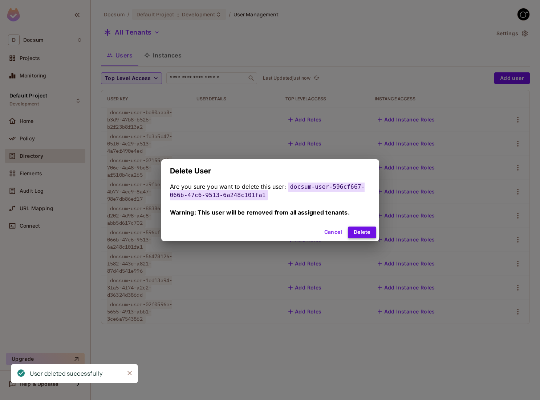
click at [367, 230] on button "Delete" at bounding box center [362, 232] width 28 height 12
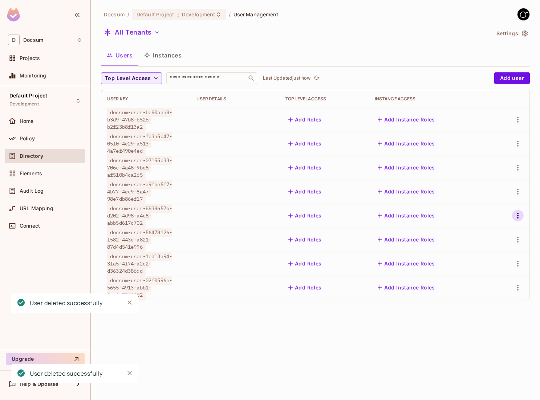
click at [517, 213] on icon "button" at bounding box center [518, 215] width 9 height 9
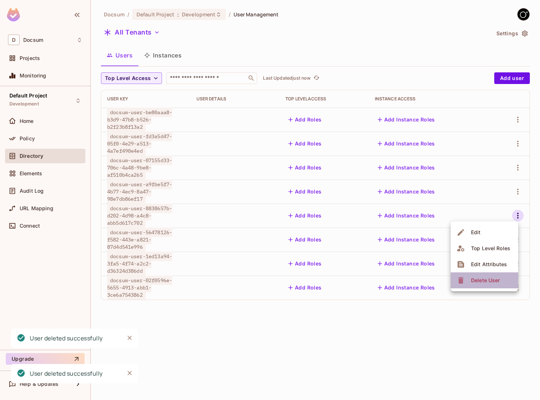
click at [461, 282] on icon at bounding box center [461, 280] width 5 height 7
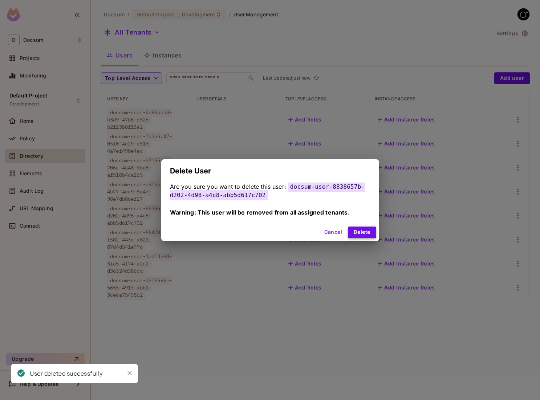
click at [366, 228] on button "Delete" at bounding box center [362, 232] width 28 height 12
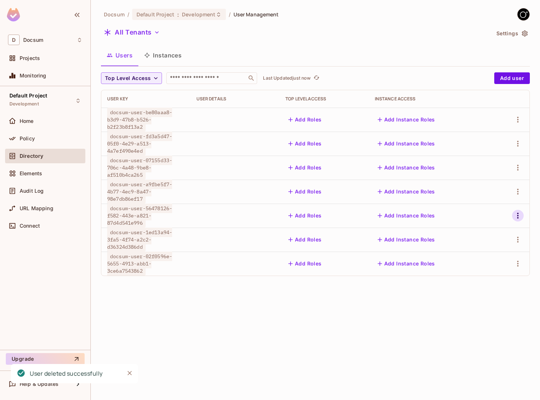
click at [519, 218] on icon "button" at bounding box center [517, 216] width 1 height 6
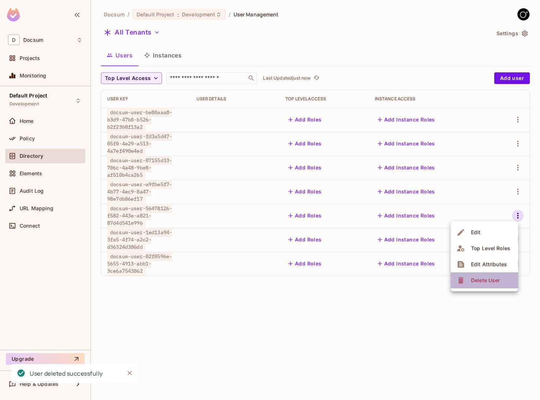
click at [467, 279] on div "Delete User" at bounding box center [479, 280] width 45 height 12
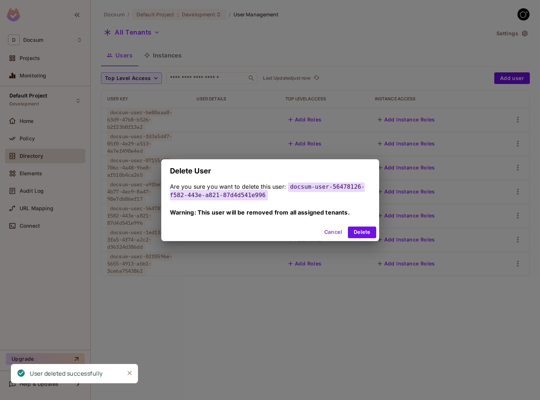
click at [376, 231] on div "Cancel Delete" at bounding box center [270, 231] width 218 height 17
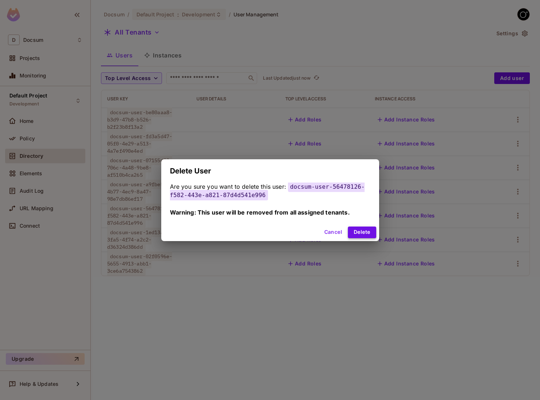
click at [371, 230] on button "Delete" at bounding box center [362, 232] width 28 height 12
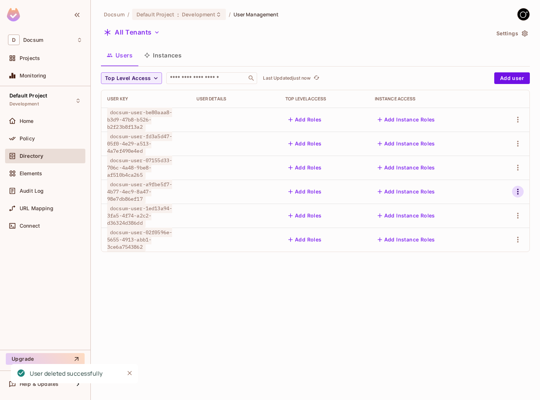
click at [520, 194] on icon "button" at bounding box center [518, 191] width 9 height 9
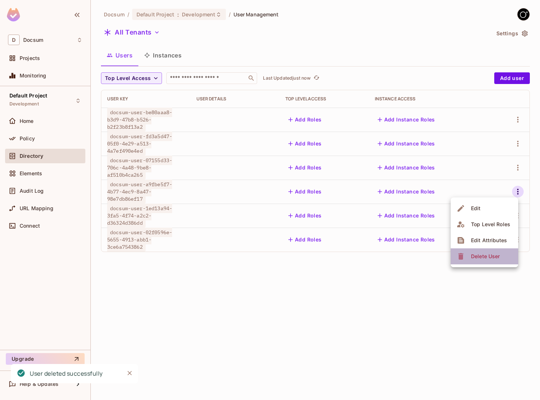
click at [478, 249] on li "Delete User" at bounding box center [485, 256] width 68 height 16
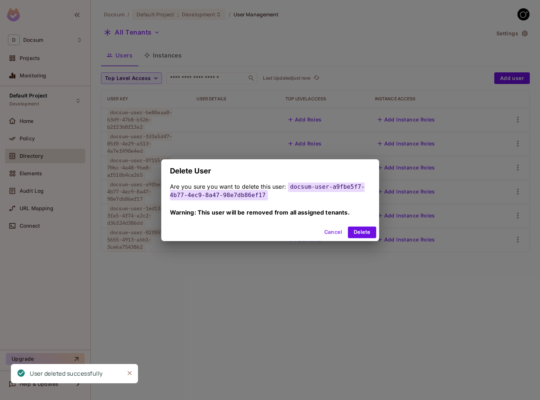
click at [354, 224] on div "Cancel Delete" at bounding box center [270, 231] width 218 height 17
click at [355, 230] on button "Delete" at bounding box center [362, 232] width 28 height 12
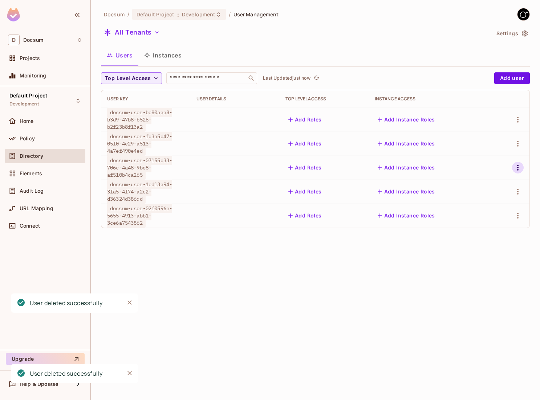
click at [516, 167] on icon "button" at bounding box center [518, 167] width 9 height 9
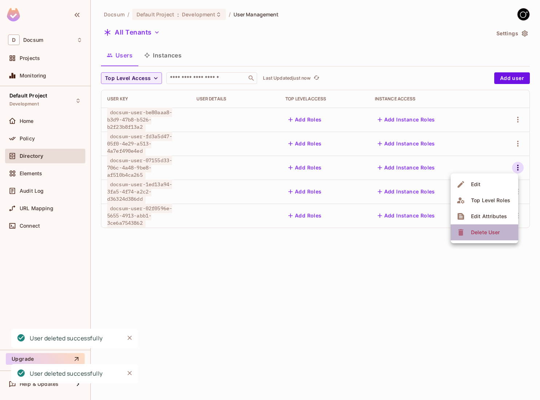
click at [473, 229] on div "Delete User" at bounding box center [485, 232] width 29 height 7
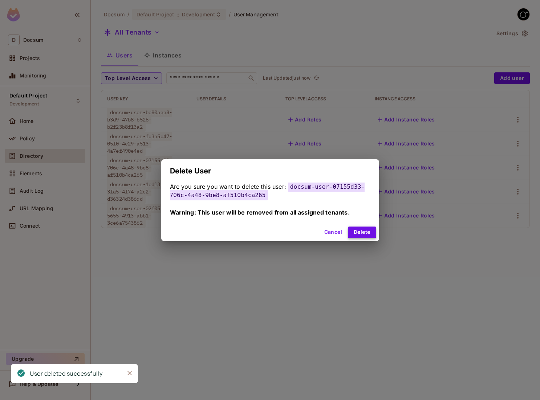
click at [367, 229] on button "Delete" at bounding box center [362, 232] width 28 height 12
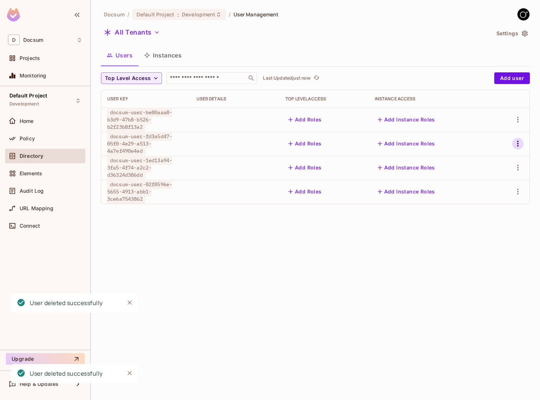
click at [515, 145] on icon "button" at bounding box center [518, 143] width 9 height 9
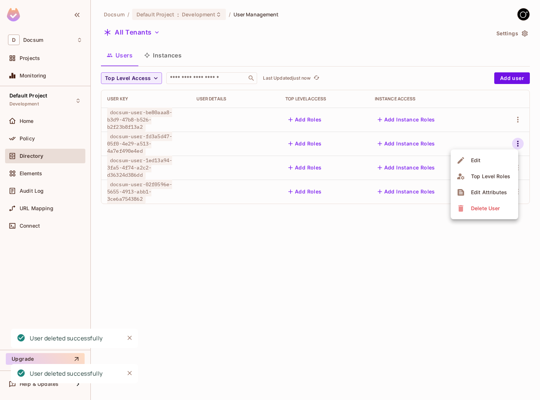
click at [465, 209] on icon at bounding box center [461, 208] width 9 height 9
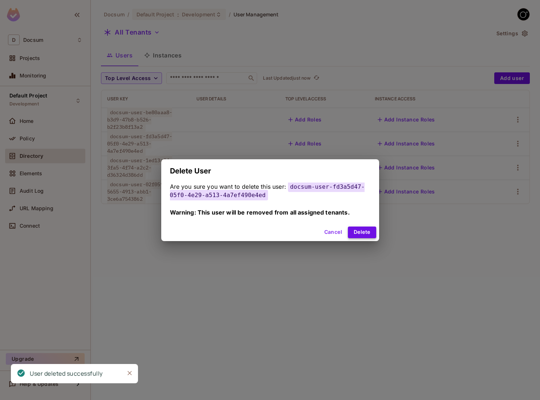
click at [359, 230] on button "Delete" at bounding box center [362, 232] width 28 height 12
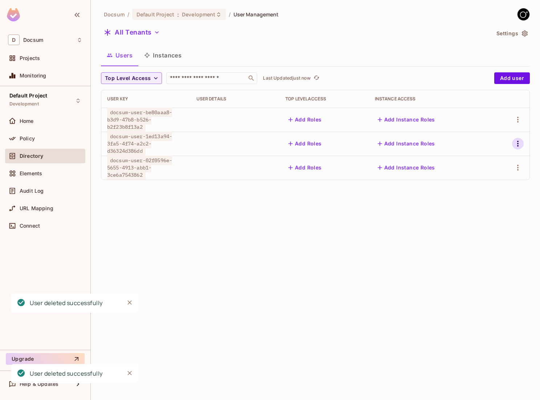
click at [517, 145] on icon "button" at bounding box center [517, 144] width 1 height 6
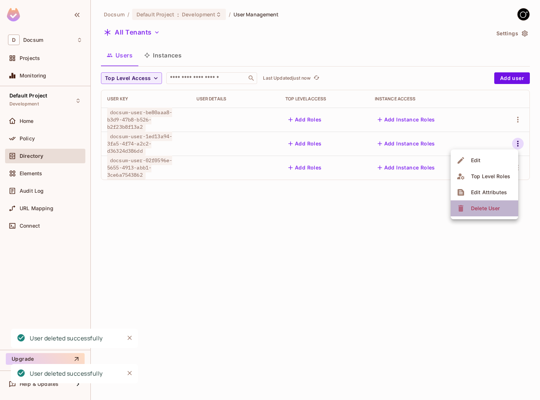
click at [472, 208] on div "Delete User" at bounding box center [485, 208] width 29 height 7
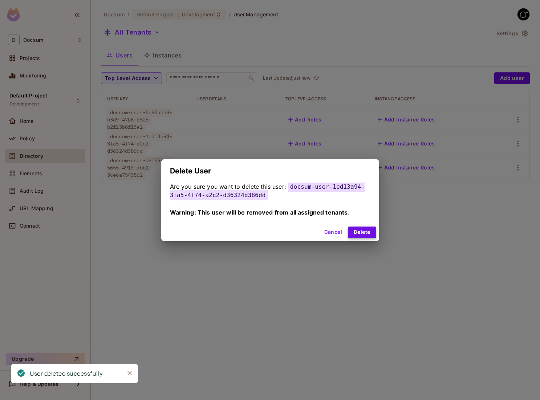
click at [360, 230] on button "Delete" at bounding box center [362, 232] width 28 height 12
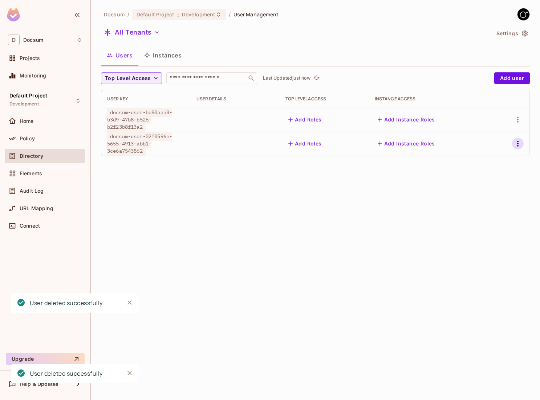
click at [517, 141] on icon "button" at bounding box center [517, 144] width 1 height 6
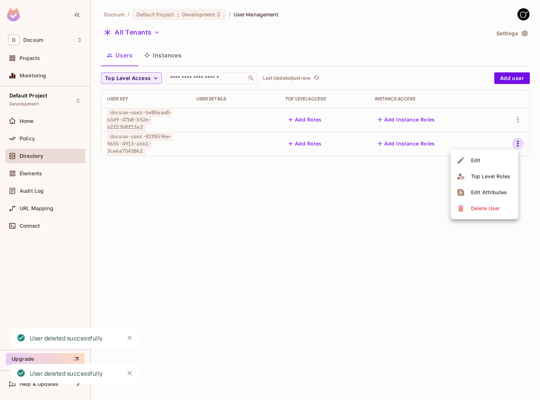
click at [470, 199] on li "Edit Attributes" at bounding box center [485, 192] width 68 height 16
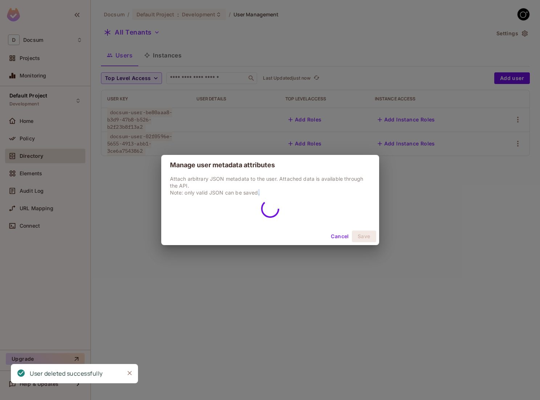
drag, startPoint x: 470, startPoint y: 199, endPoint x: 461, endPoint y: 203, distance: 9.3
click at [465, 203] on div "Manage user metadata attributes Attach arbitrary JSON metadata to the user. Att…" at bounding box center [270, 200] width 540 height 400
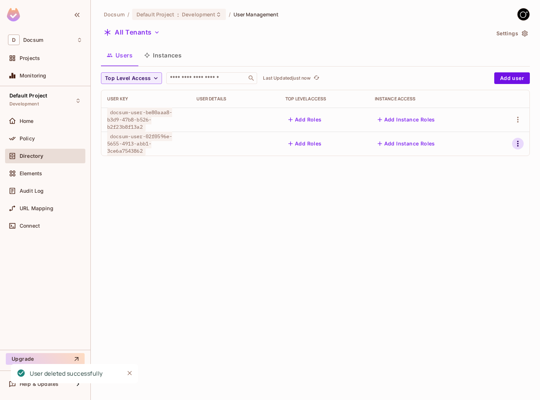
click at [520, 143] on icon "button" at bounding box center [518, 143] width 9 height 9
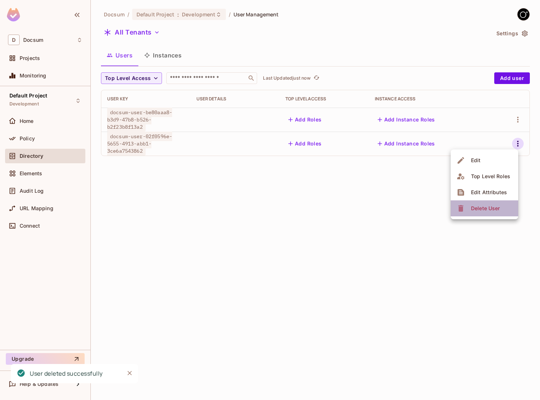
click at [479, 204] on span "Delete User" at bounding box center [485, 208] width 33 height 12
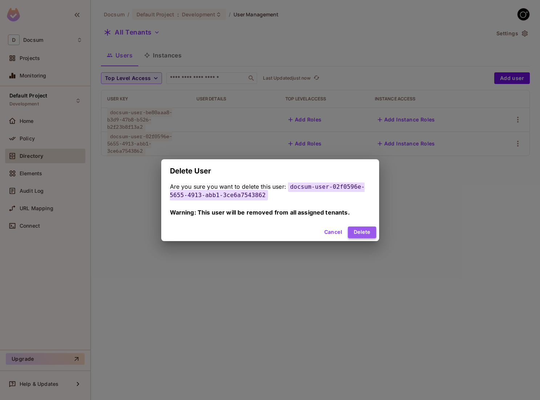
click at [367, 231] on button "Delete" at bounding box center [362, 232] width 28 height 12
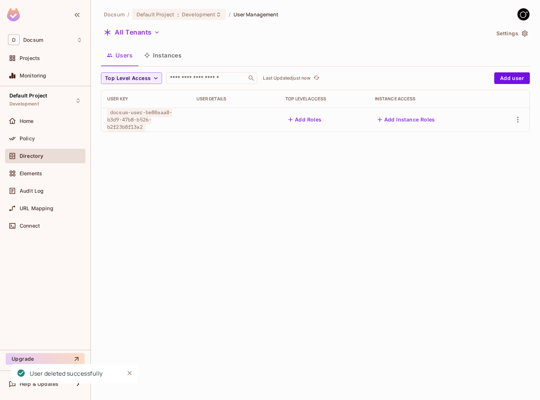
click at [523, 125] on div at bounding box center [510, 120] width 27 height 12
click at [518, 120] on icon "button" at bounding box center [517, 120] width 1 height 6
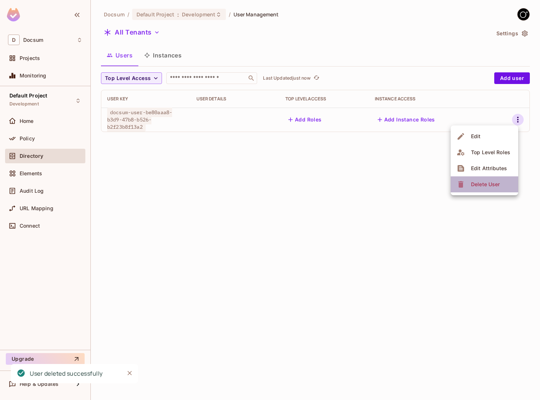
click at [475, 190] on li "Delete User" at bounding box center [485, 184] width 68 height 16
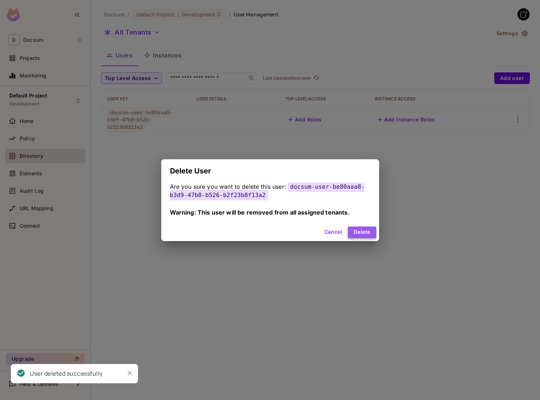
click at [359, 234] on button "Delete" at bounding box center [362, 232] width 28 height 12
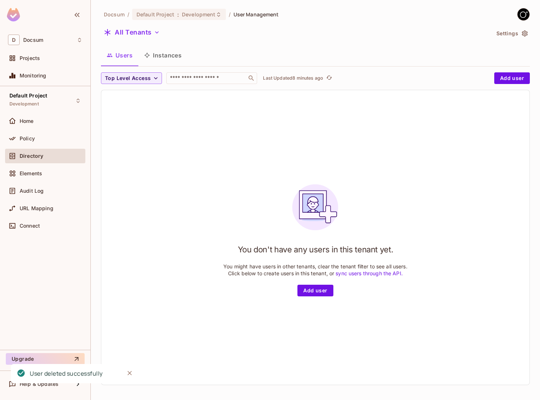
click at [165, 52] on button "Instances" at bounding box center [162, 55] width 49 height 18
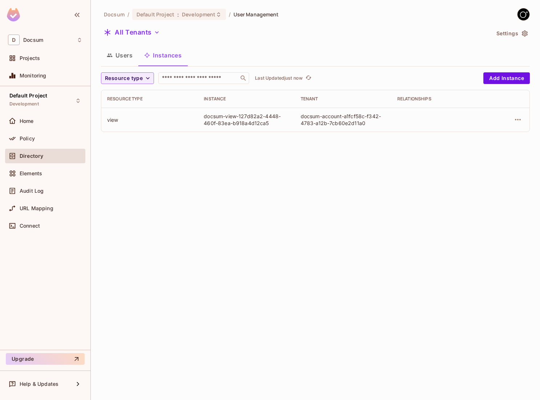
click at [119, 59] on button "Users" at bounding box center [119, 55] width 37 height 18
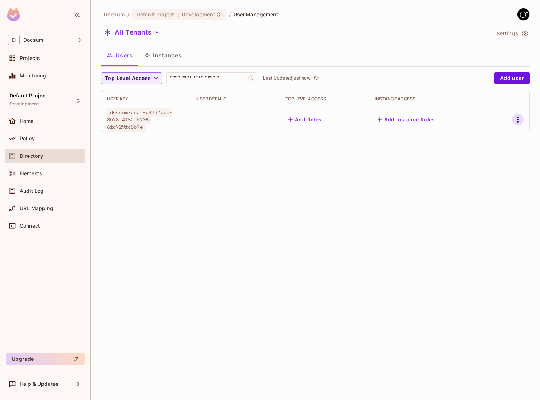
click at [520, 120] on icon "button" at bounding box center [518, 119] width 9 height 9
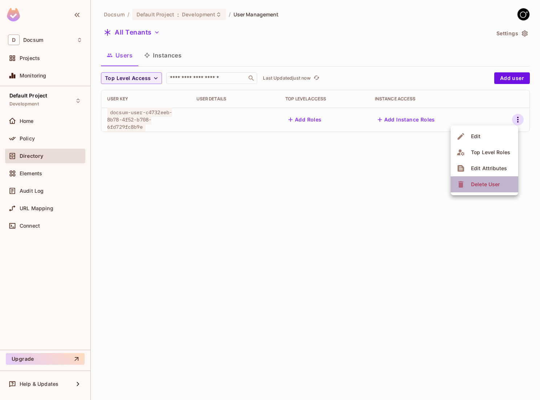
click at [479, 191] on li "Delete User" at bounding box center [485, 184] width 68 height 16
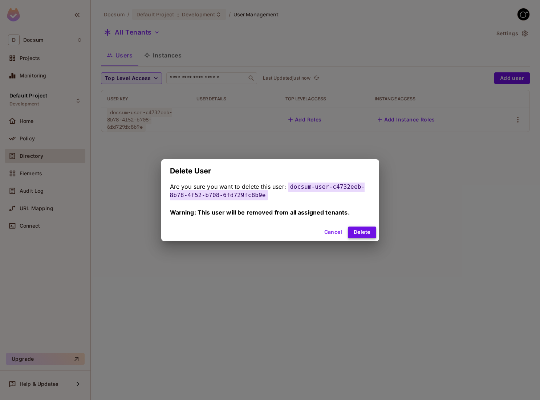
click at [356, 229] on button "Delete" at bounding box center [362, 232] width 28 height 12
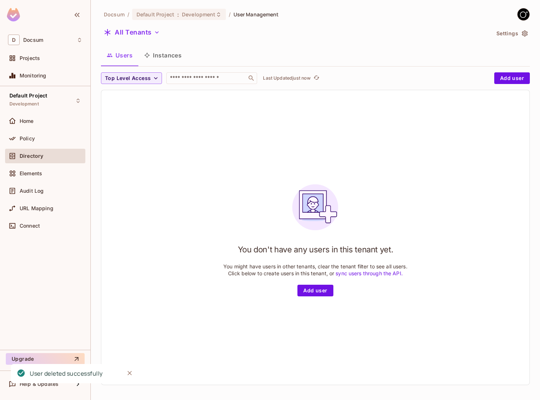
click at [165, 64] on button "Instances" at bounding box center [162, 55] width 49 height 18
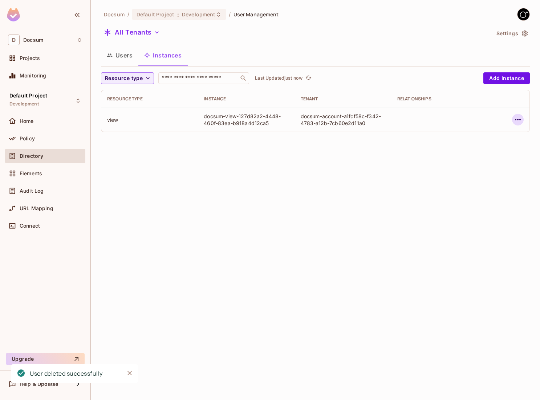
click at [515, 124] on icon "button" at bounding box center [518, 119] width 9 height 9
click at [476, 170] on div "Delete Resource Instance" at bounding box center [478, 168] width 63 height 7
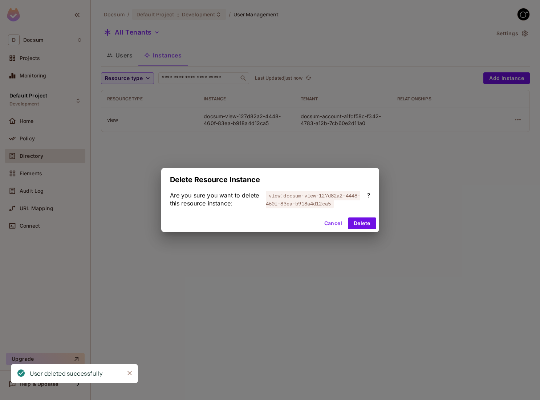
click at [363, 217] on div "Cancel Delete" at bounding box center [270, 222] width 218 height 17
click at [359, 223] on button "Delete" at bounding box center [362, 223] width 28 height 12
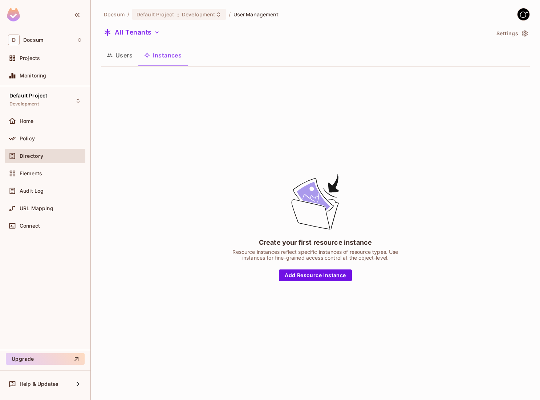
click at [120, 60] on button "Users" at bounding box center [119, 55] width 37 height 18
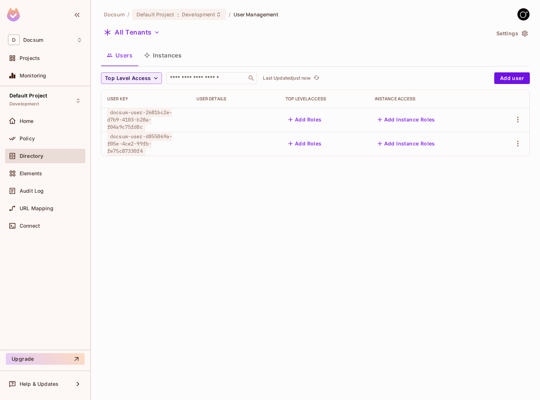
click at [172, 60] on button "Instances" at bounding box center [162, 55] width 49 height 18
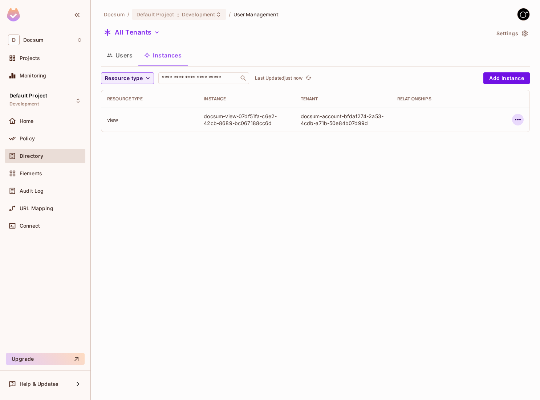
click at [517, 118] on icon "button" at bounding box center [518, 119] width 9 height 9
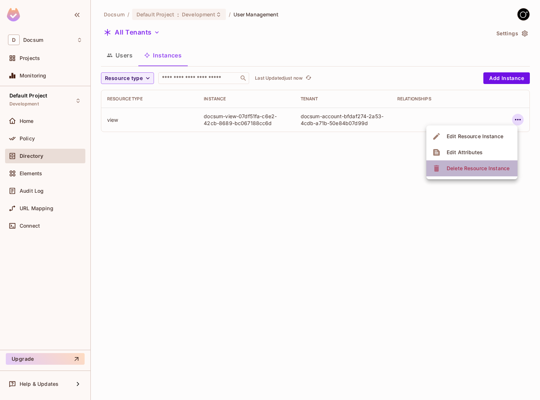
click at [479, 168] on div "Delete Resource Instance" at bounding box center [478, 168] width 63 height 7
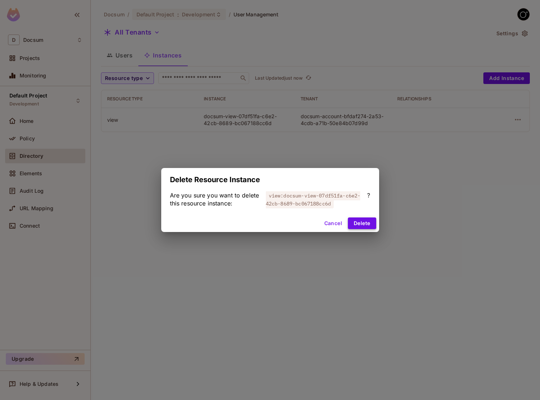
click at [358, 226] on button "Delete" at bounding box center [362, 223] width 28 height 12
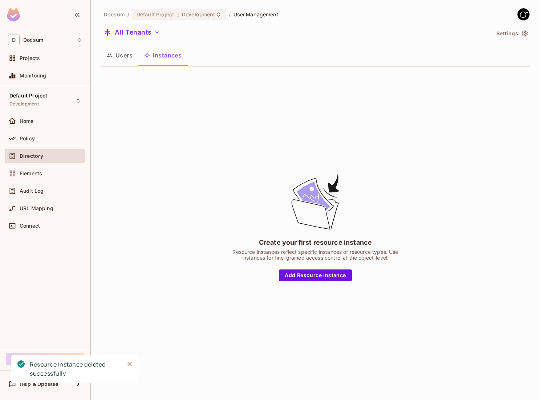
click at [124, 57] on button "Users" at bounding box center [119, 55] width 37 height 18
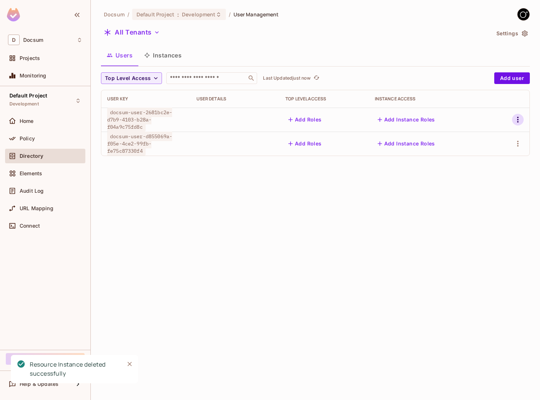
click at [521, 122] on icon "button" at bounding box center [518, 119] width 9 height 9
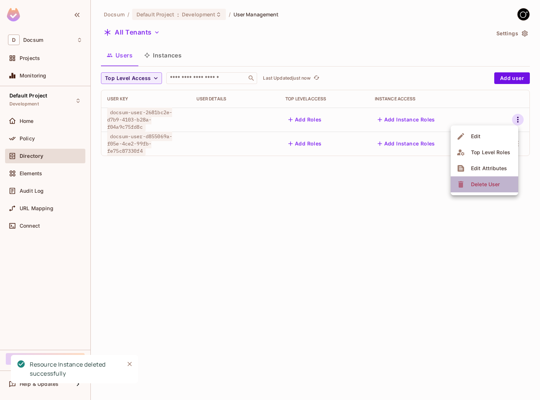
click at [492, 177] on li "Delete User" at bounding box center [485, 184] width 68 height 16
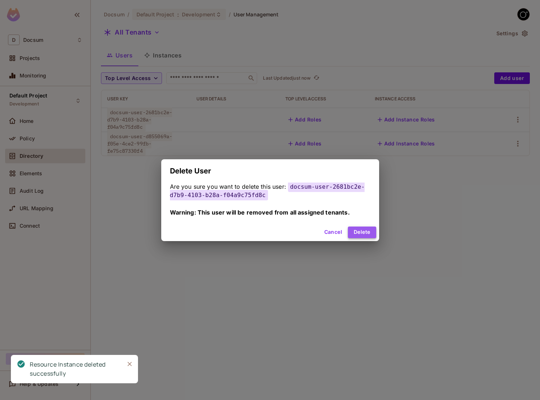
click at [355, 233] on button "Delete" at bounding box center [362, 232] width 28 height 12
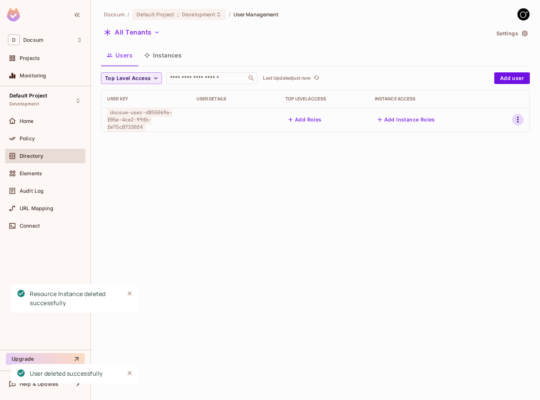
click at [520, 124] on button "button" at bounding box center [518, 120] width 12 height 12
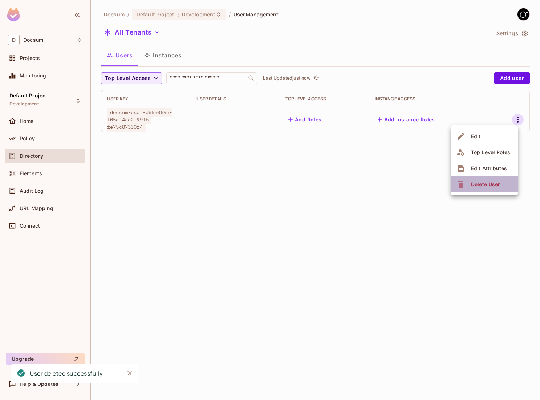
click at [477, 182] on div "Delete User" at bounding box center [485, 184] width 29 height 7
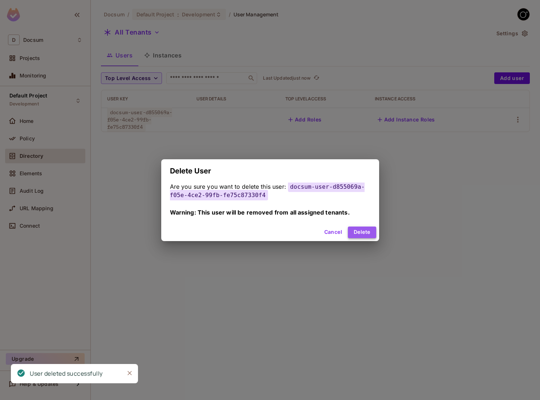
click at [359, 233] on button "Delete" at bounding box center [362, 232] width 28 height 12
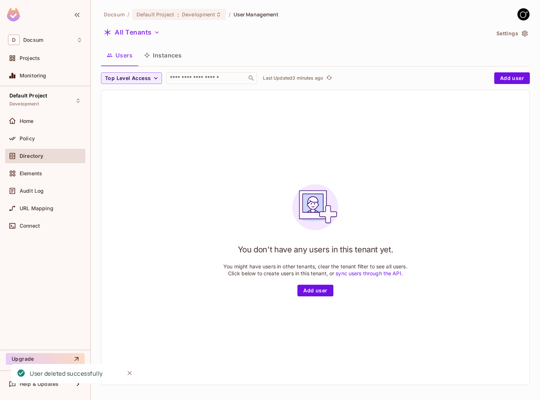
click at [168, 63] on button "Instances" at bounding box center [162, 55] width 49 height 18
